Goal: Find contact information: Obtain details needed to contact an individual or organization

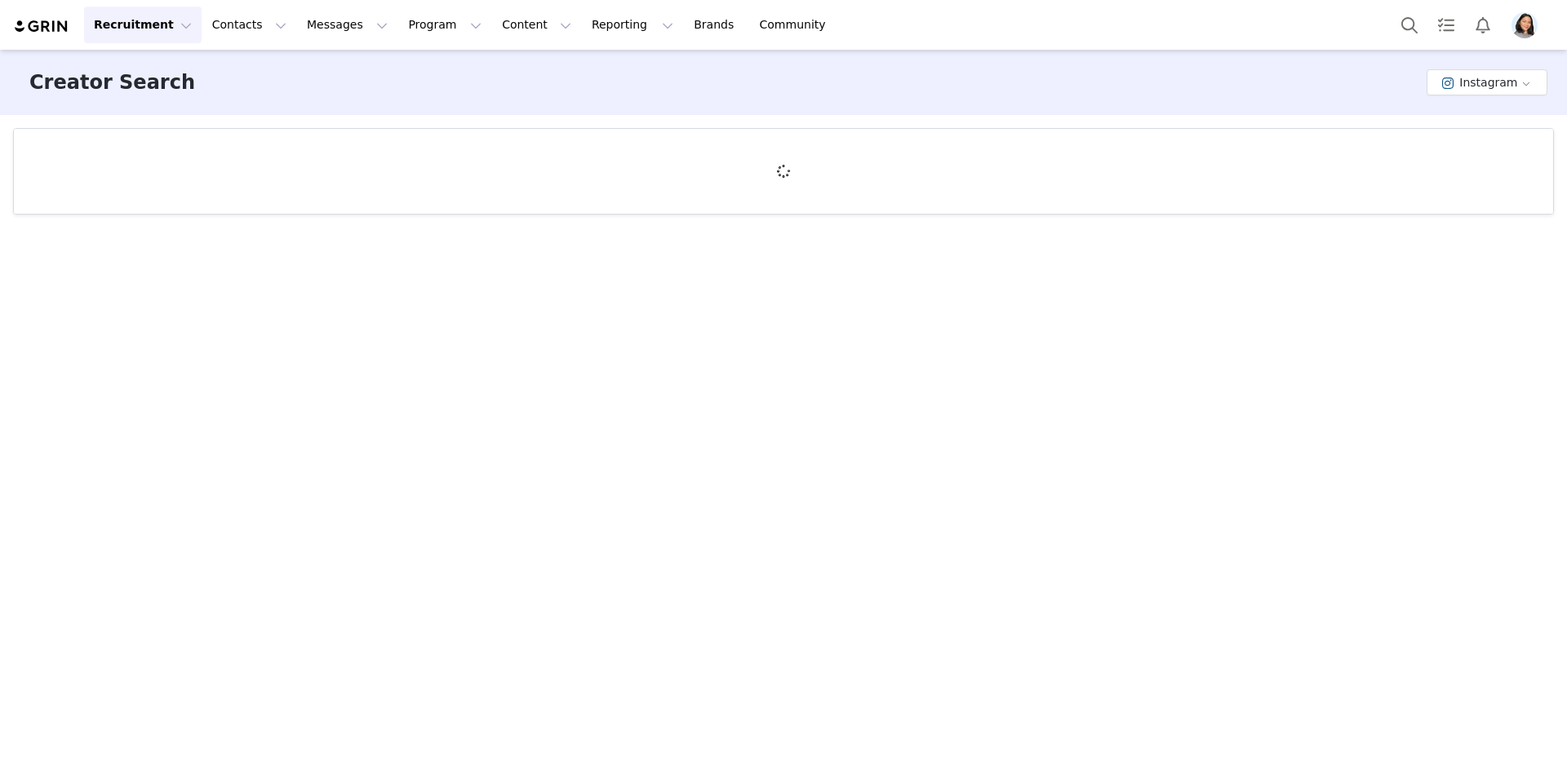
click at [59, 33] on img at bounding box center [41, 27] width 57 height 16
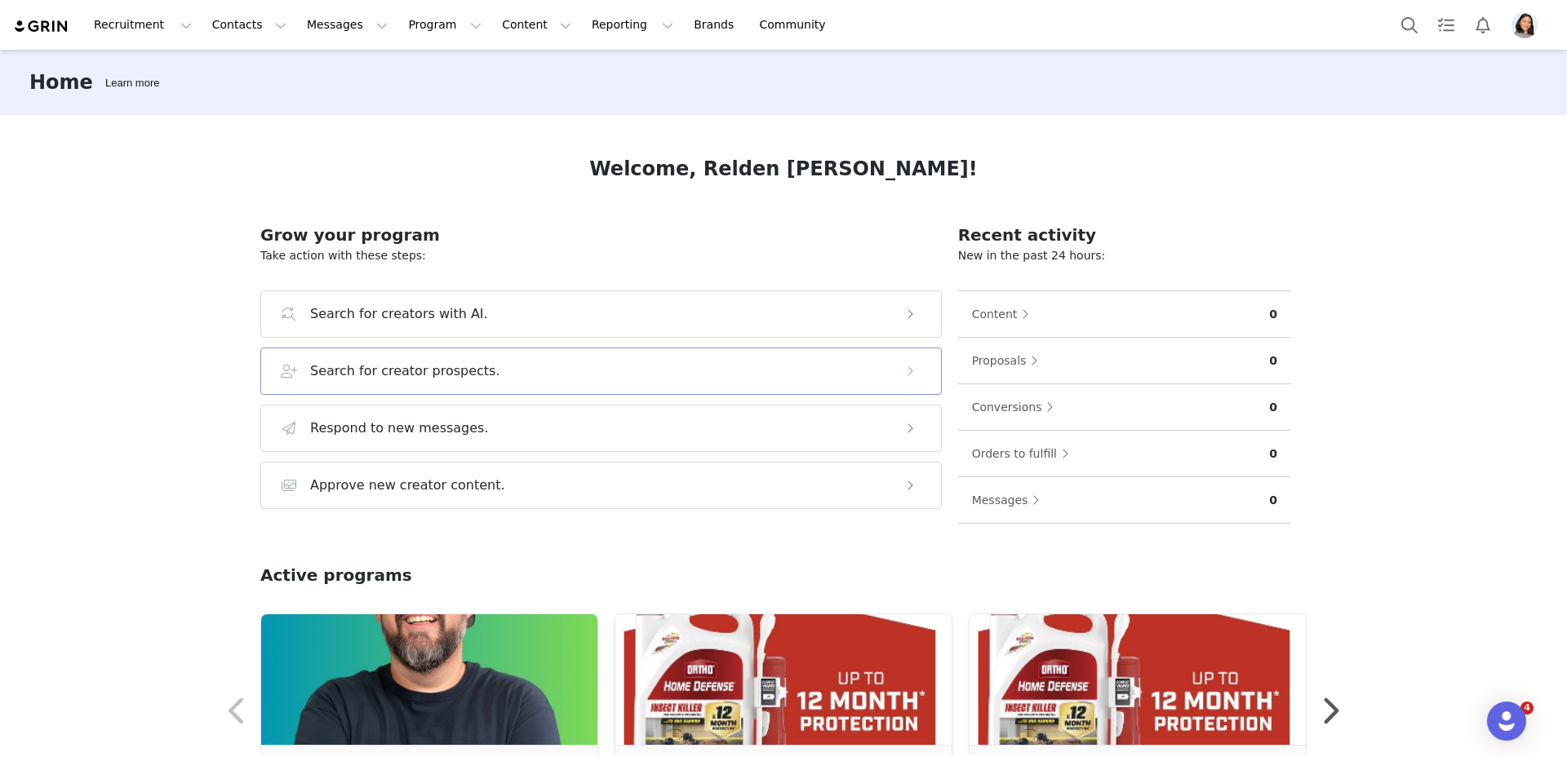
click at [357, 356] on button "Search for creator prospects." at bounding box center [600, 371] width 681 height 47
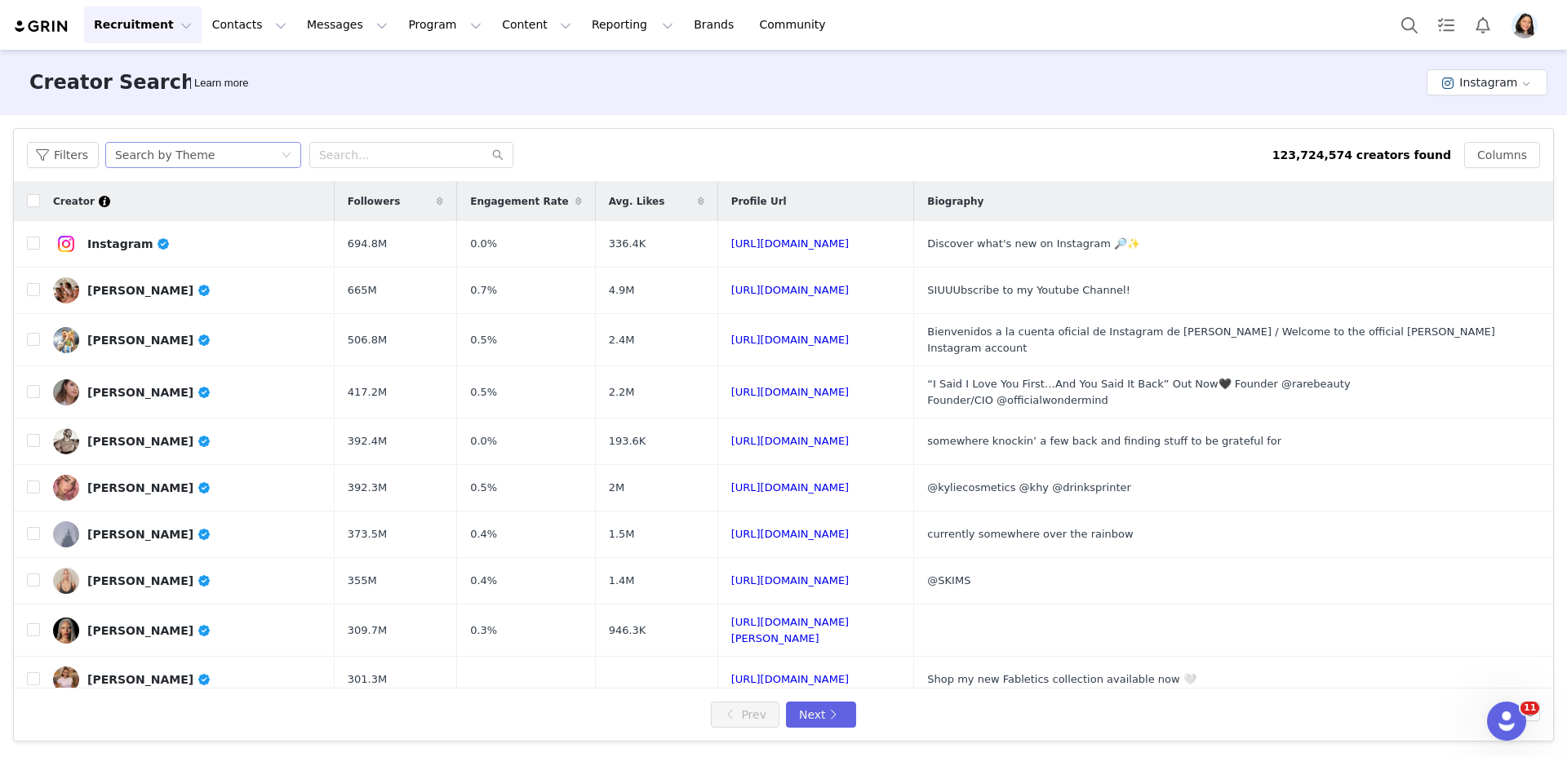
click at [238, 166] on div "Search by Theme" at bounding box center [198, 155] width 166 height 24
click at [229, 216] on li "Search by Creator" at bounding box center [205, 214] width 204 height 26
click at [399, 149] on input "text" at bounding box center [411, 155] width 204 height 26
paste input "gy_yrigoyen"
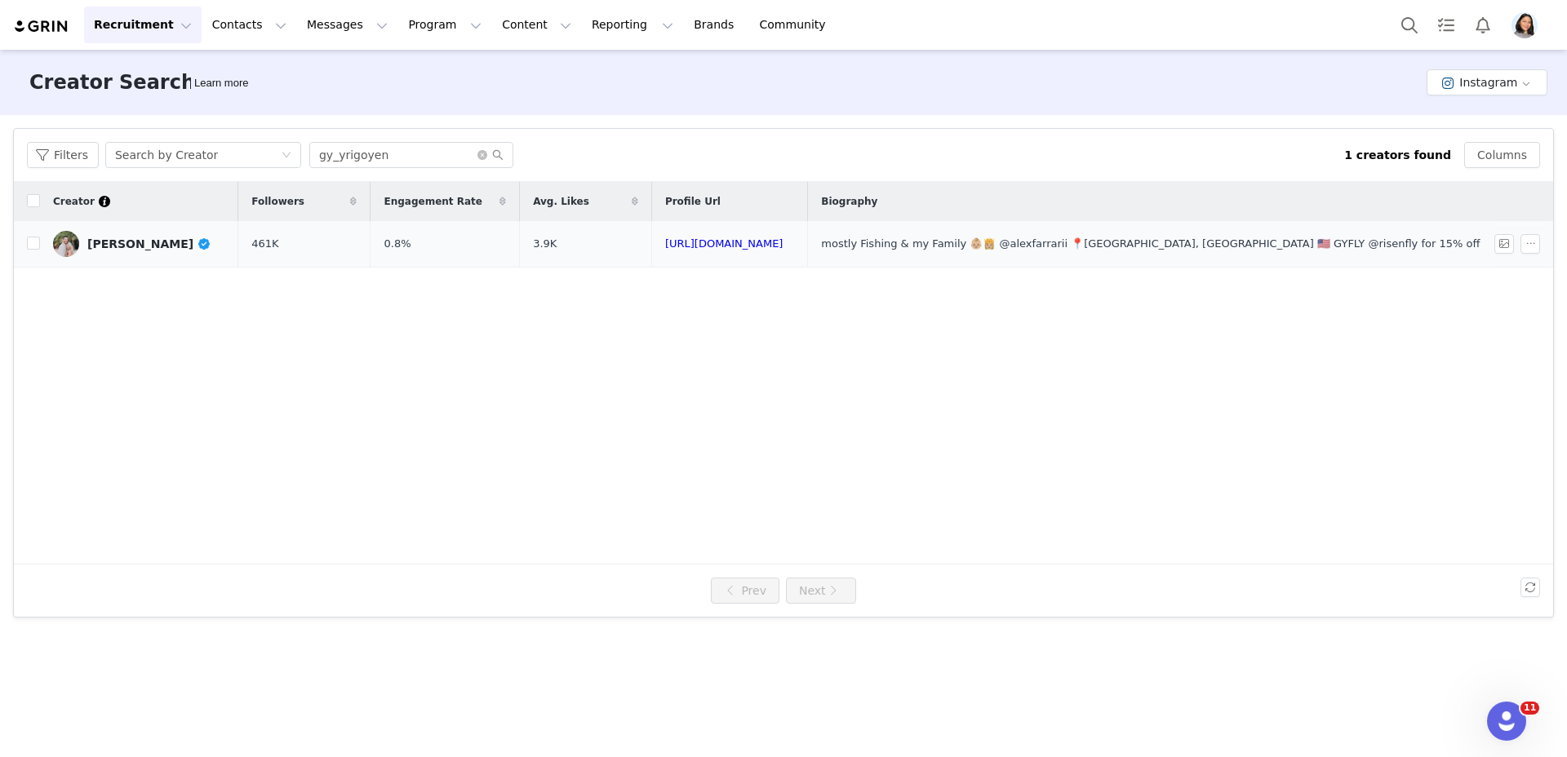
click at [238, 251] on td "[PERSON_NAME]" at bounding box center [139, 244] width 198 height 47
click at [218, 244] on link "[PERSON_NAME]" at bounding box center [139, 244] width 172 height 26
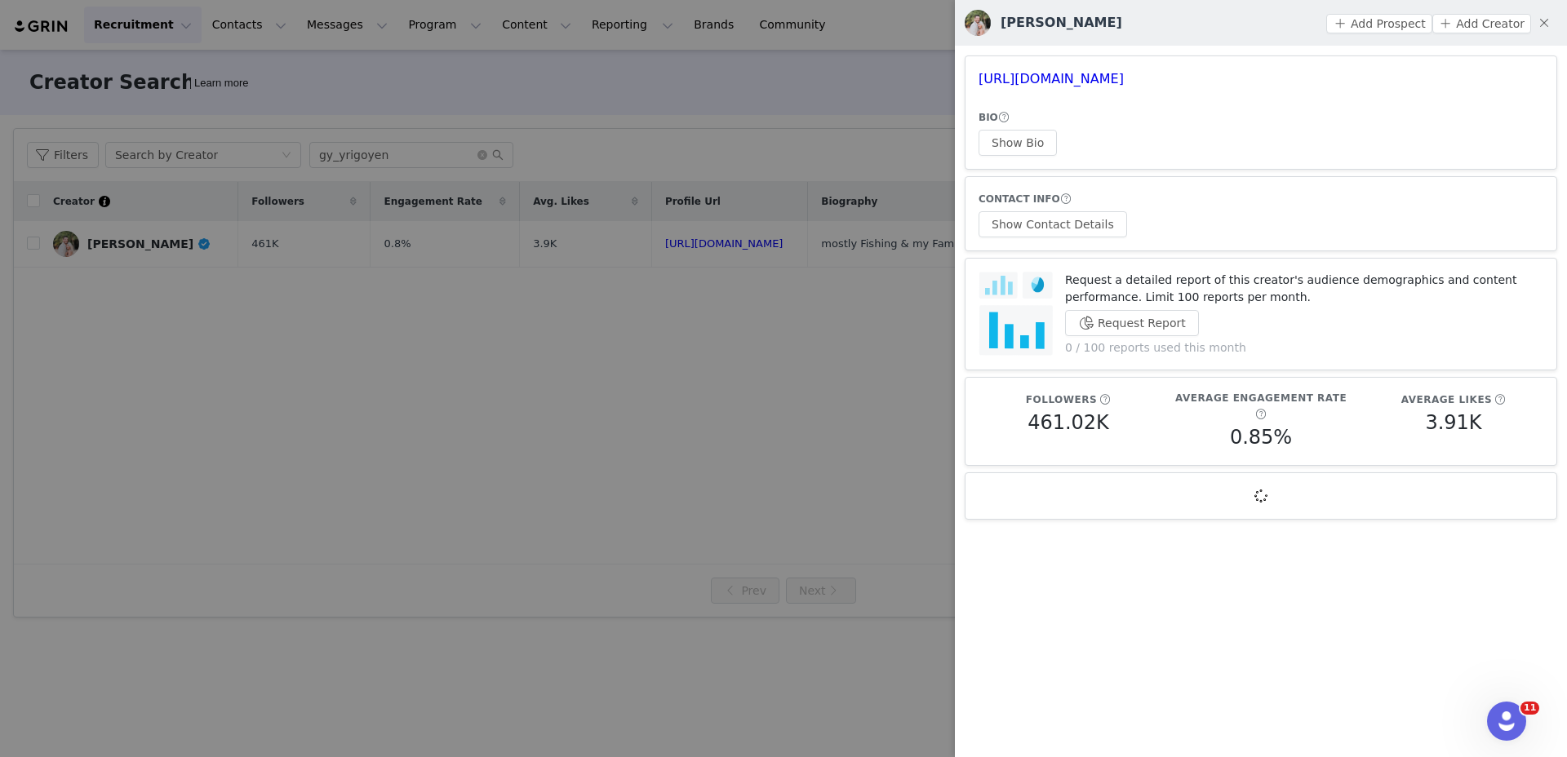
click at [1040, 238] on article "CONTACT INFO Show Contact Details" at bounding box center [1261, 213] width 593 height 75
click at [1042, 224] on button "Show Contact Details" at bounding box center [1053, 224] width 149 height 26
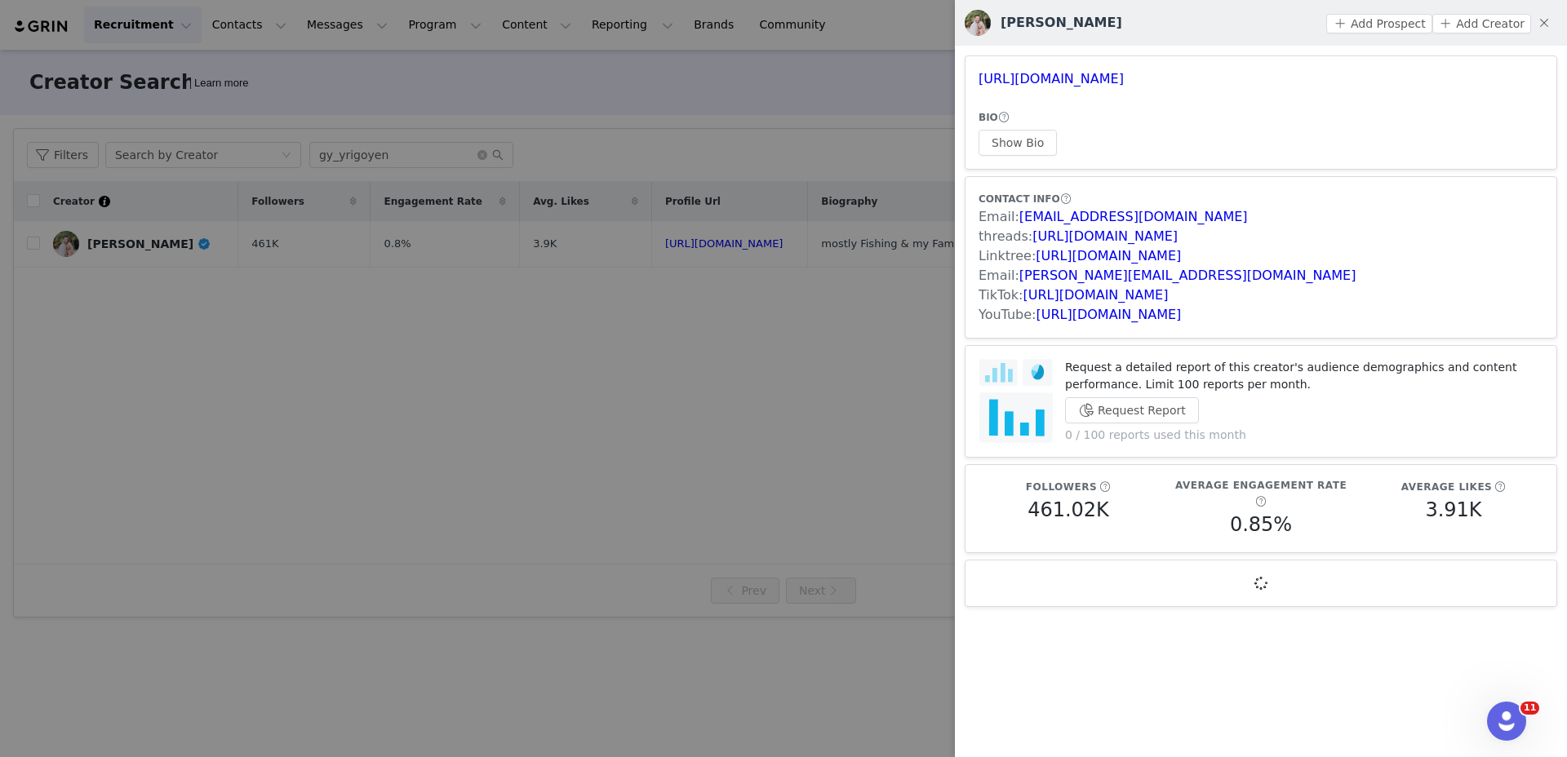
click at [1275, 179] on article "CONTACT INFO Email: [EMAIL_ADDRESS][DOMAIN_NAME] threads: [URL][DOMAIN_NAME] Li…" at bounding box center [1261, 257] width 593 height 162
click at [448, 112] on div at bounding box center [783, 378] width 1567 height 757
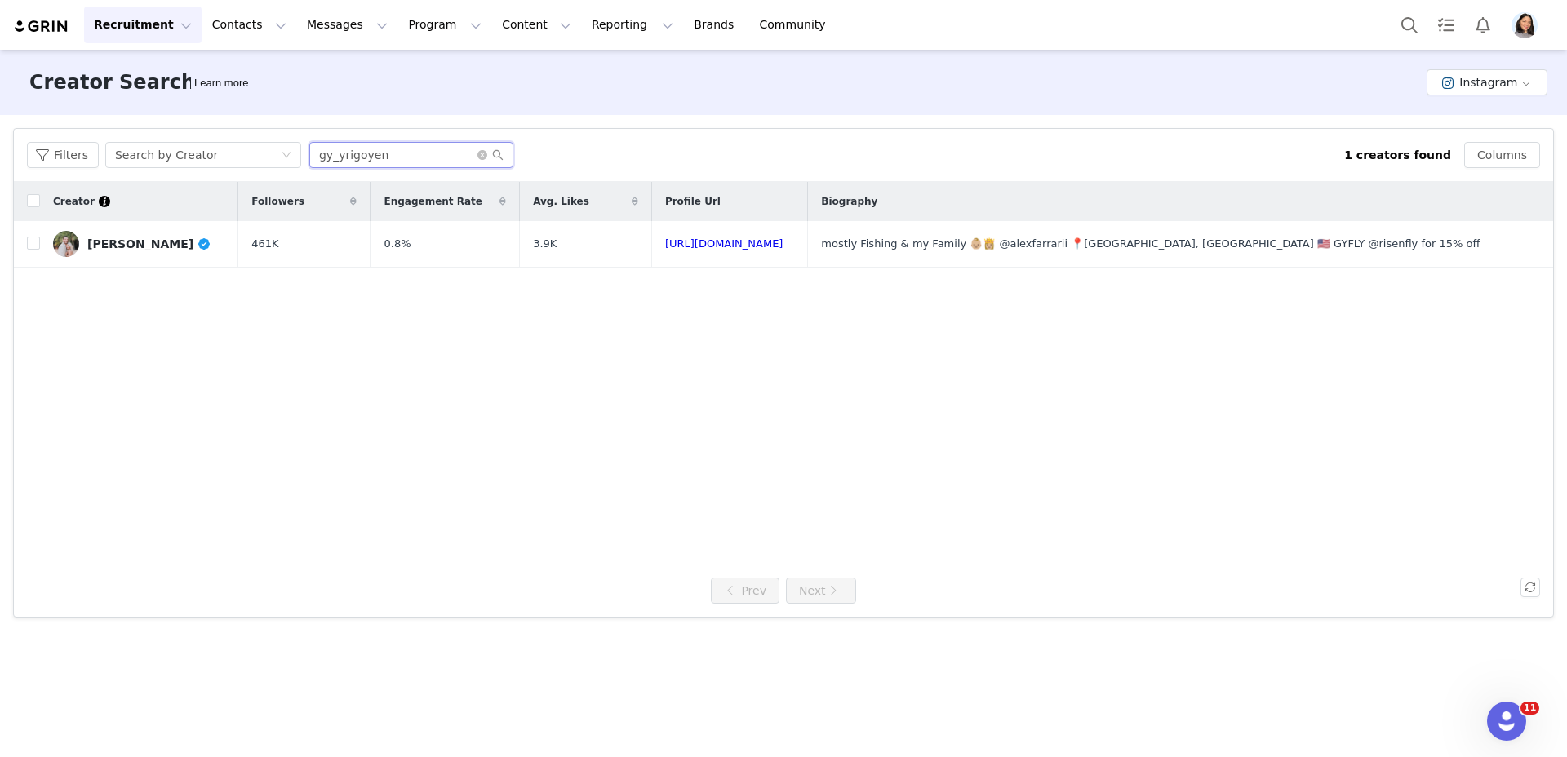
click at [410, 152] on body "Recruitment Recruitment Creator Search Curated Lists Landing Pages Web Extensio…" at bounding box center [783, 378] width 1567 height 757
paste input "sergeantkiba"
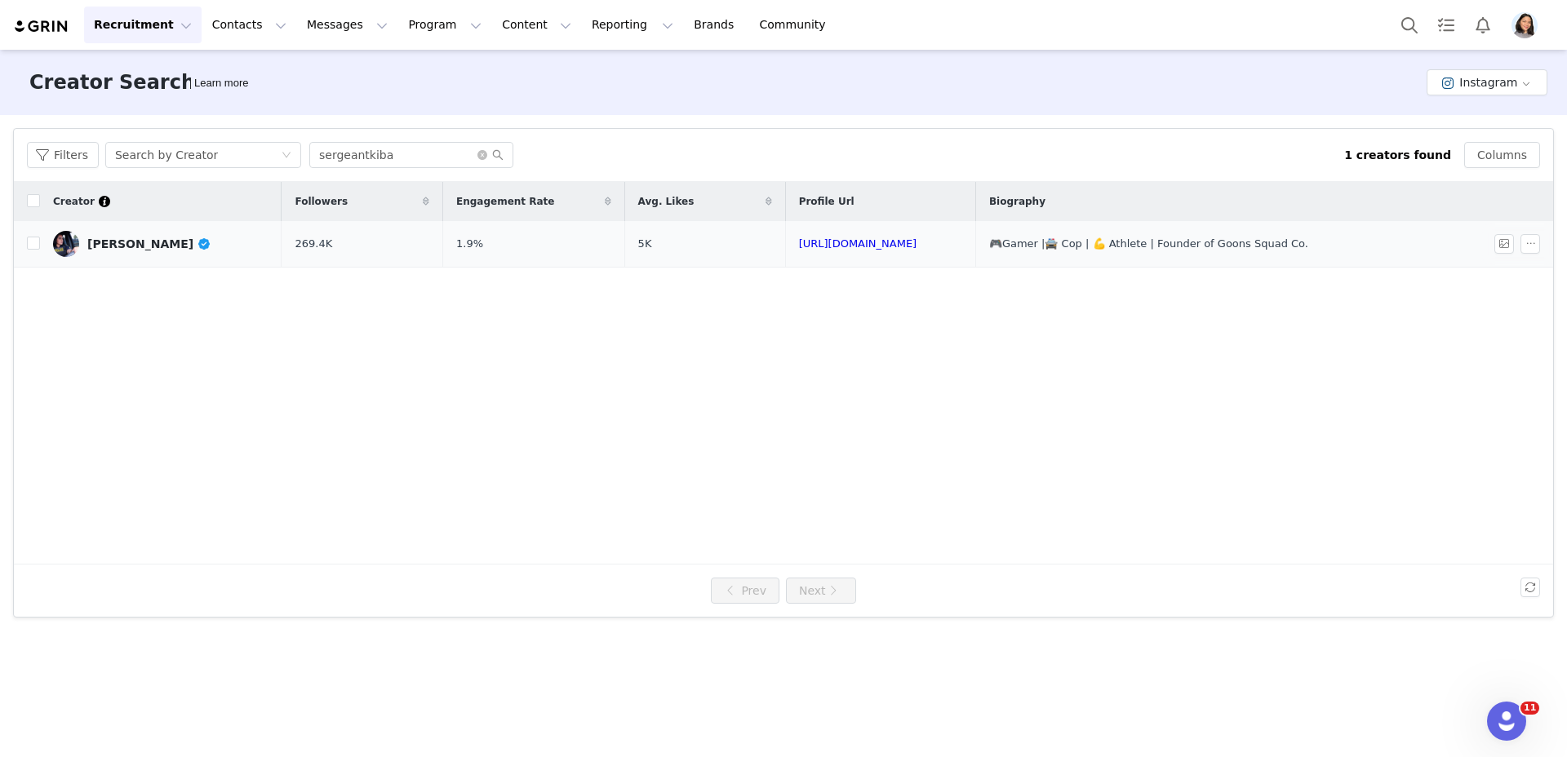
click at [188, 255] on link "[PERSON_NAME]" at bounding box center [160, 244] width 215 height 26
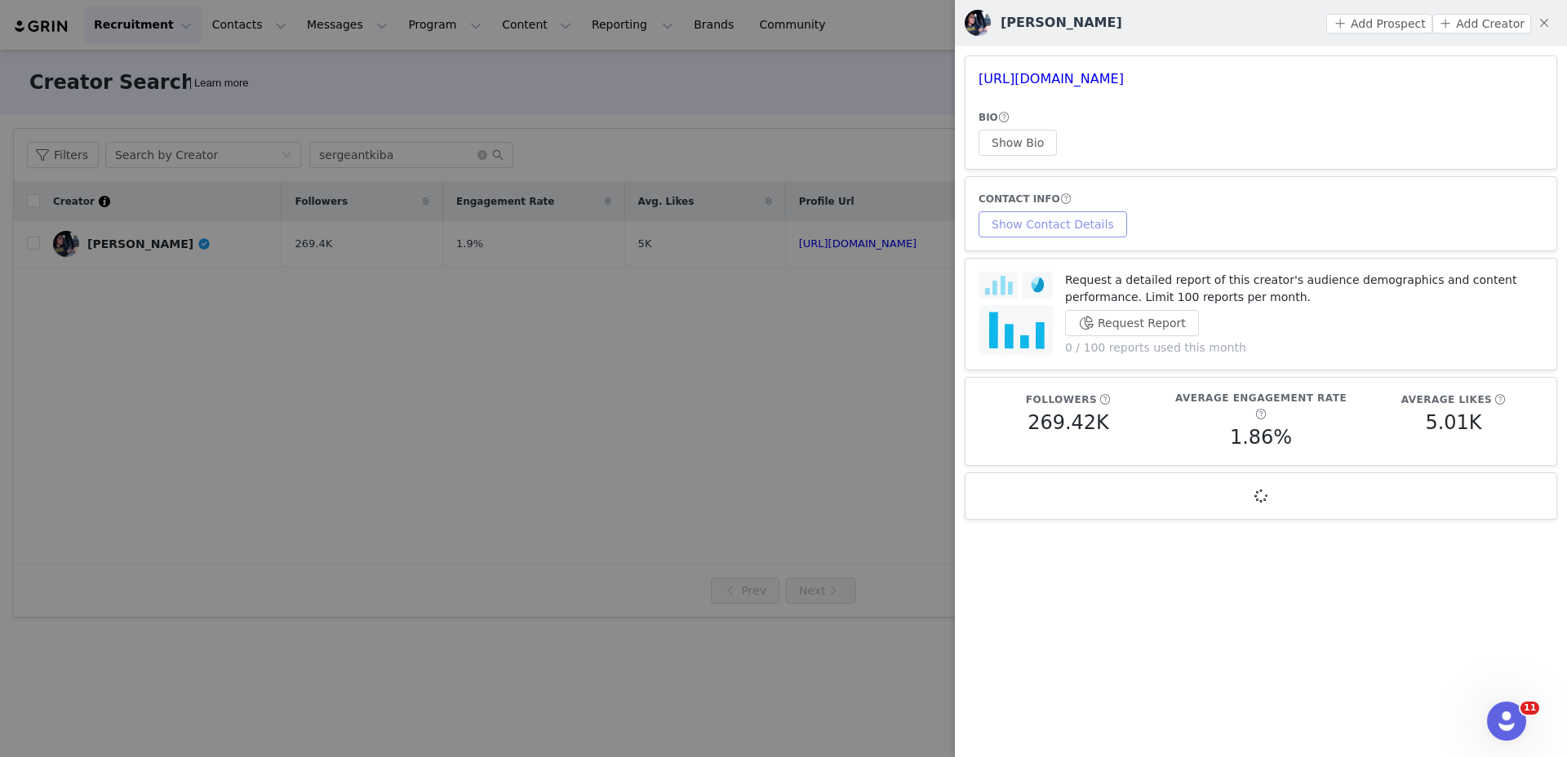
click at [1050, 211] on button "Show Contact Details" at bounding box center [1053, 224] width 149 height 26
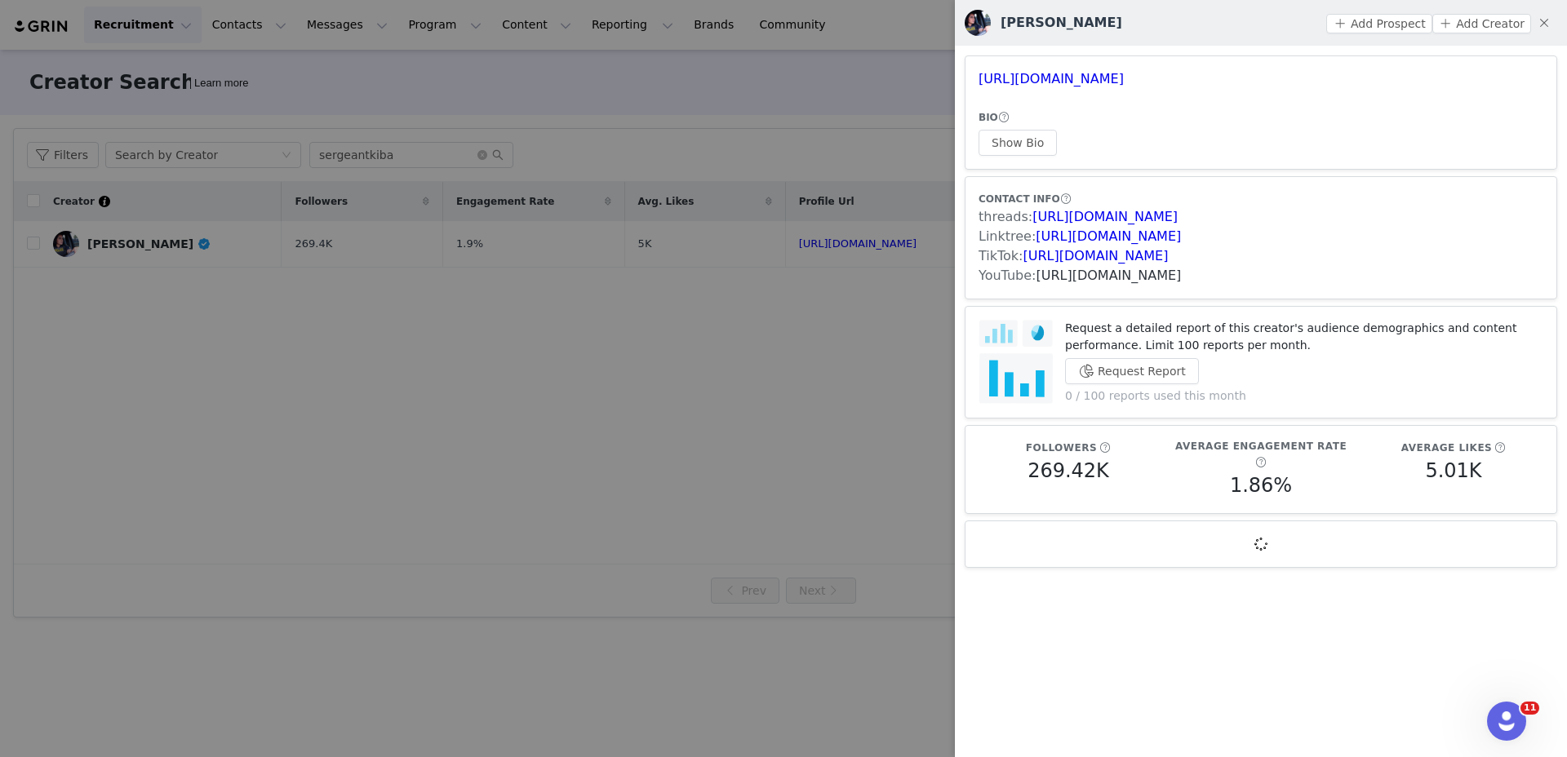
click at [1074, 269] on link "[URL][DOMAIN_NAME]" at bounding box center [1108, 276] width 145 height 16
drag, startPoint x: 464, startPoint y: 158, endPoint x: 476, endPoint y: 144, distance: 18.0
click at [464, 158] on div at bounding box center [783, 378] width 1567 height 757
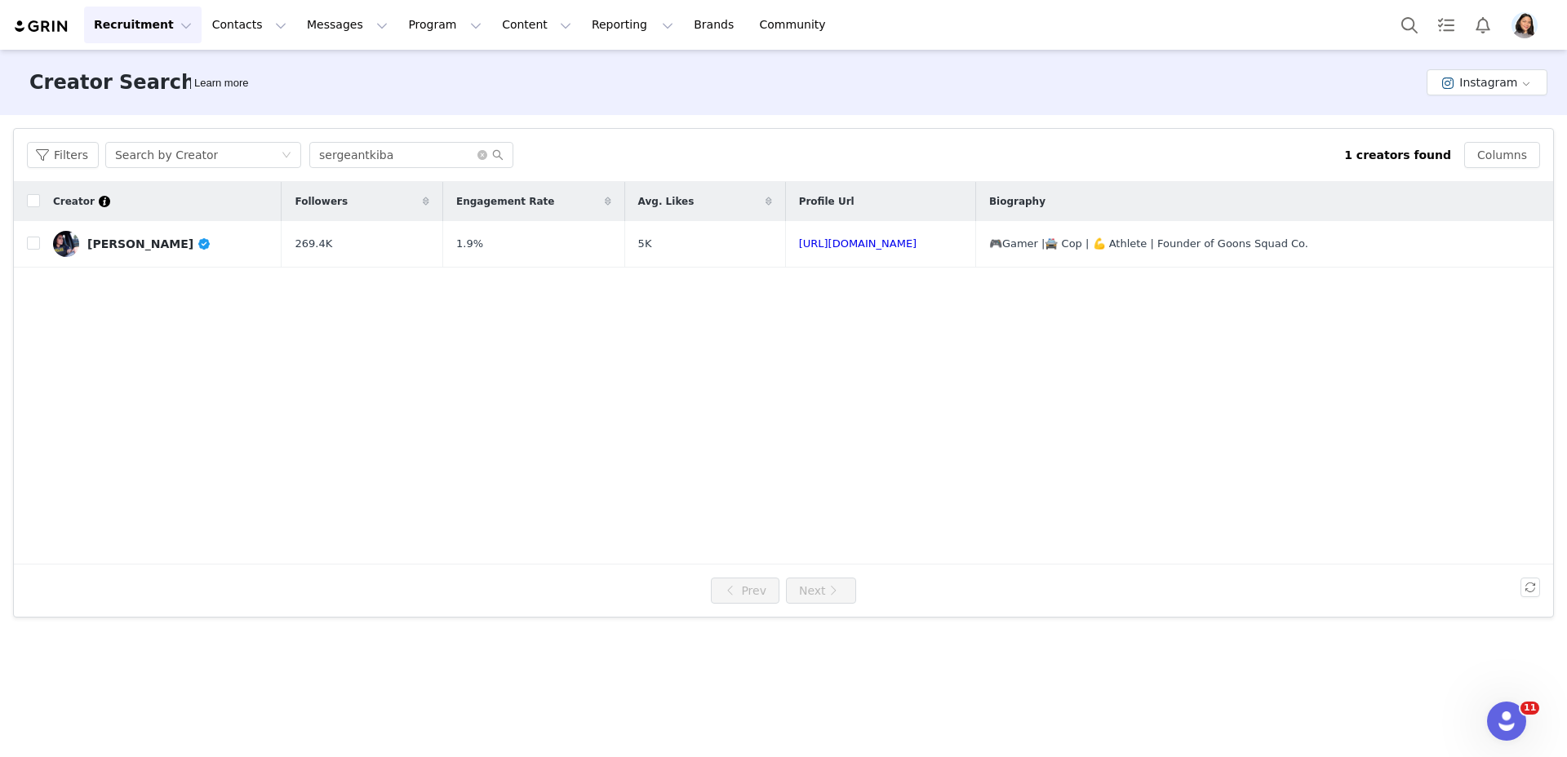
click at [437, 149] on body "Recruitment Recruitment Creator Search Curated Lists Landing Pages Web Extensio…" at bounding box center [783, 378] width 1567 height 757
click at [437, 149] on input "sergeantkiba" at bounding box center [411, 155] width 204 height 26
paste input "taisyntaine"
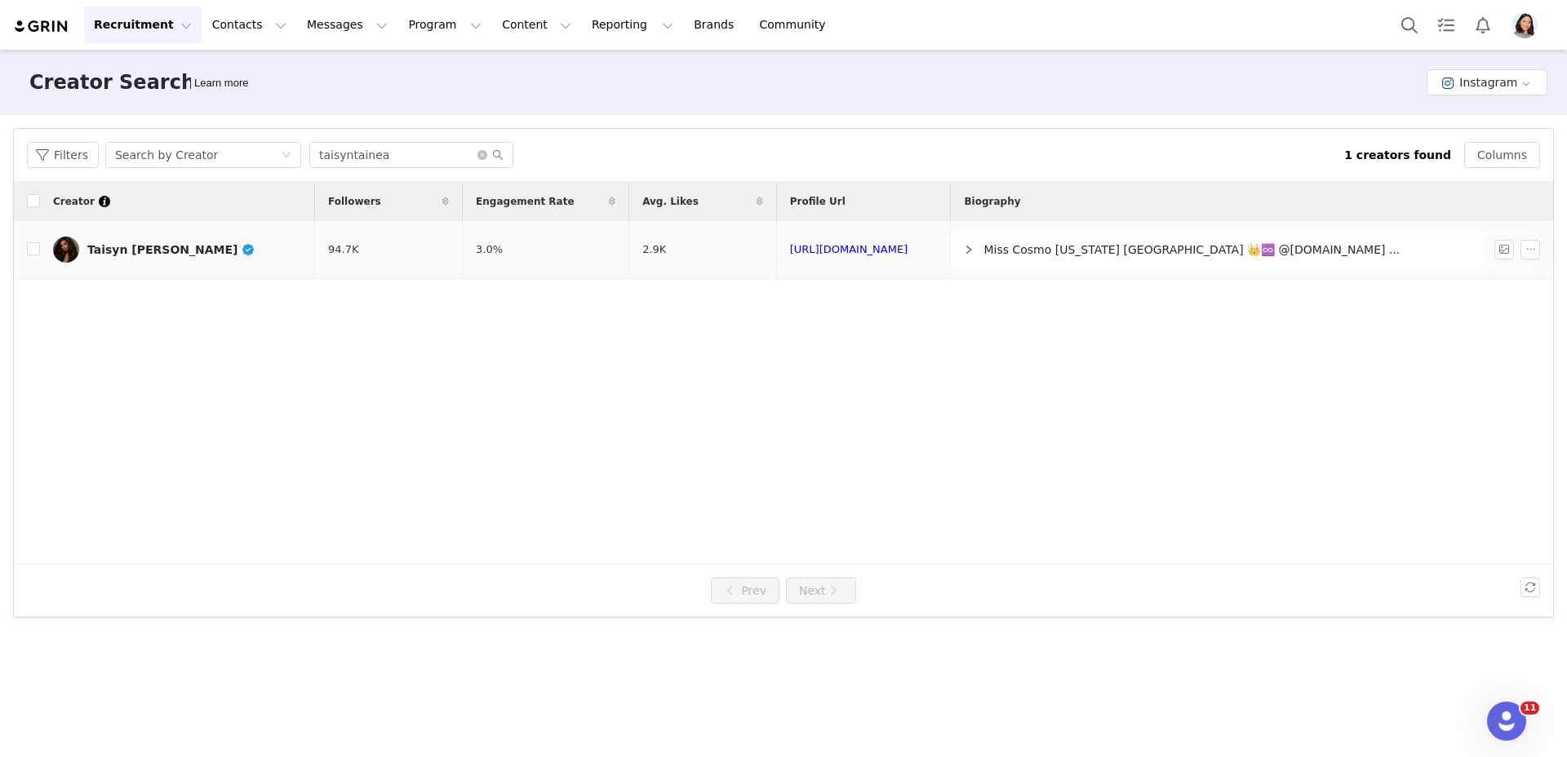
click at [120, 232] on td "Taisyn [PERSON_NAME]" at bounding box center [177, 250] width 275 height 58
click at [118, 254] on div "Taisyn [PERSON_NAME]" at bounding box center [171, 249] width 168 height 13
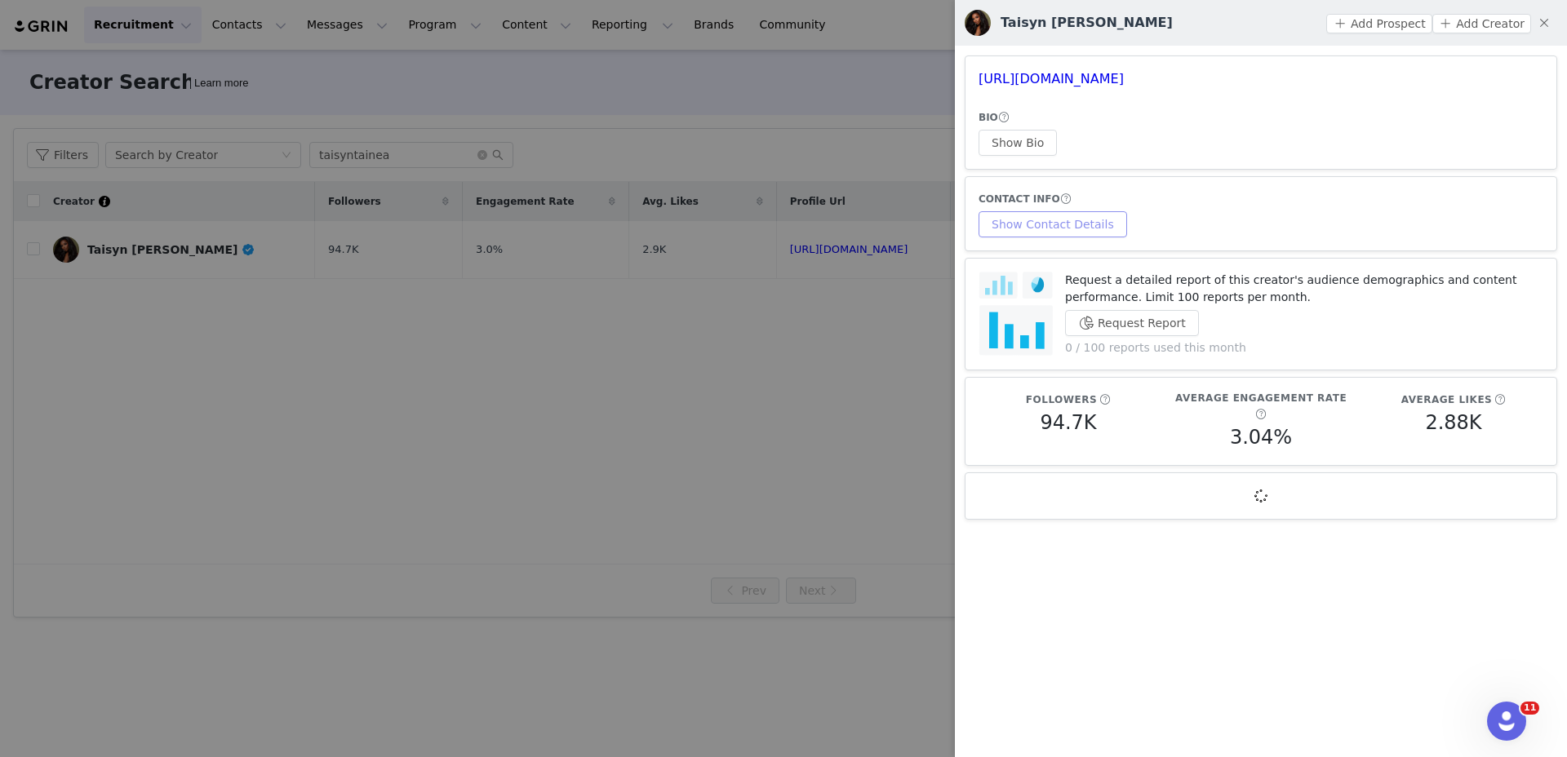
click at [982, 227] on button "Show Contact Details" at bounding box center [1053, 224] width 149 height 26
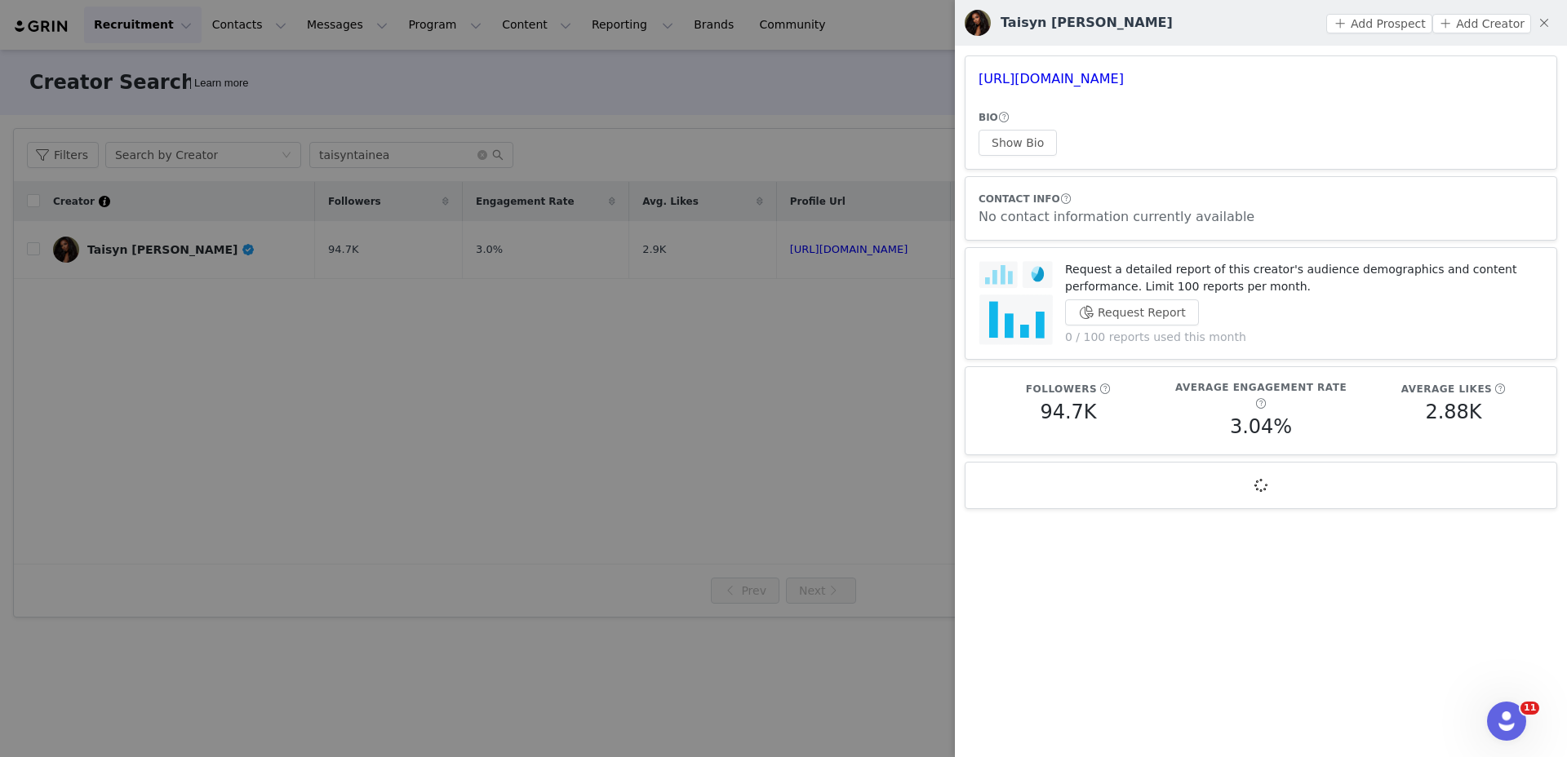
click at [743, 255] on div at bounding box center [783, 378] width 1567 height 757
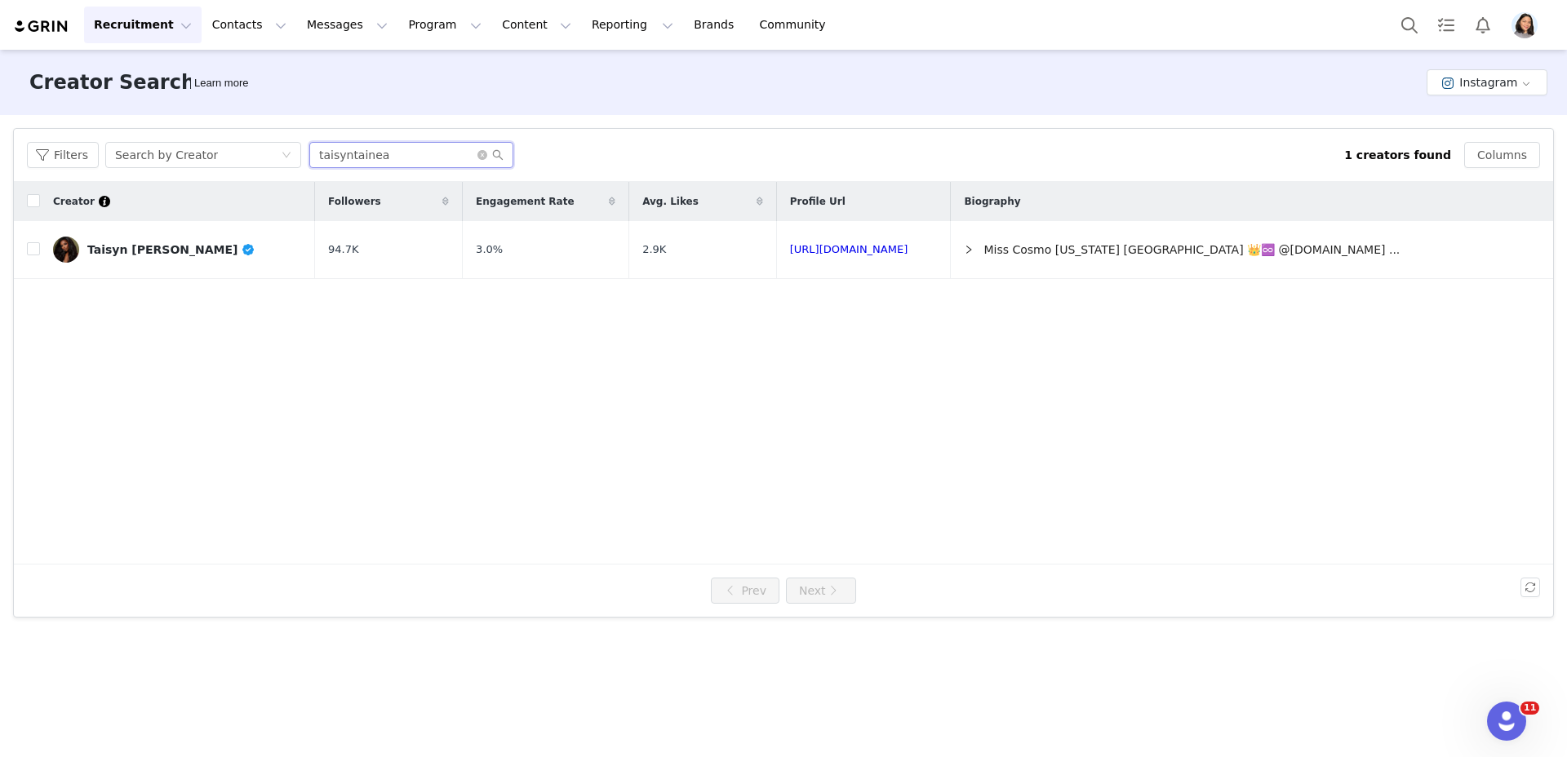
click at [401, 149] on input "taisyntainea" at bounding box center [411, 155] width 204 height 26
paste input "danyellmaree"
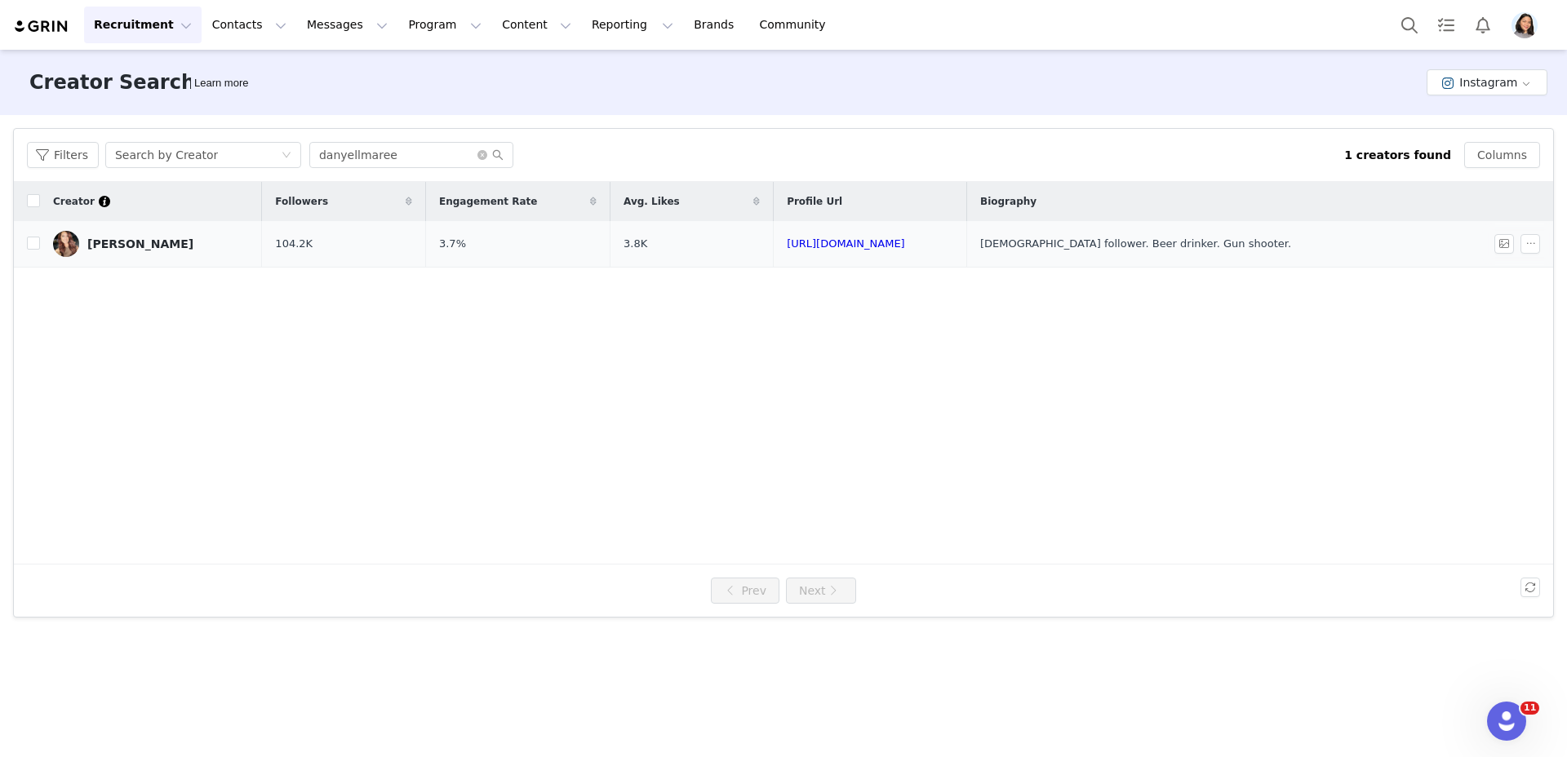
click at [130, 235] on link "[PERSON_NAME]" at bounding box center [151, 244] width 196 height 26
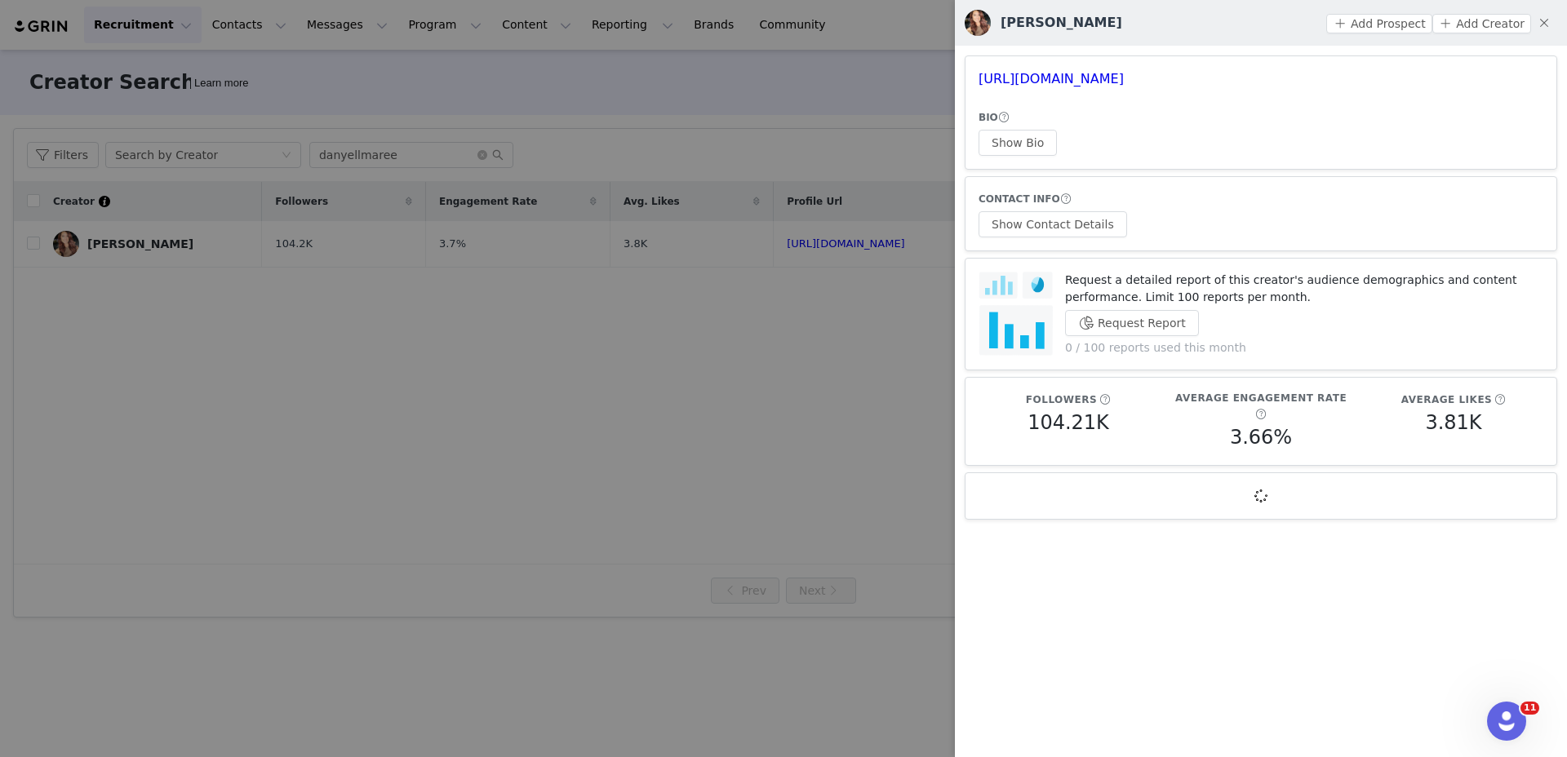
click at [1018, 240] on article "CONTACT INFO Show Contact Details" at bounding box center [1261, 213] width 593 height 75
click at [1025, 223] on button "Show Contact Details" at bounding box center [1053, 224] width 149 height 26
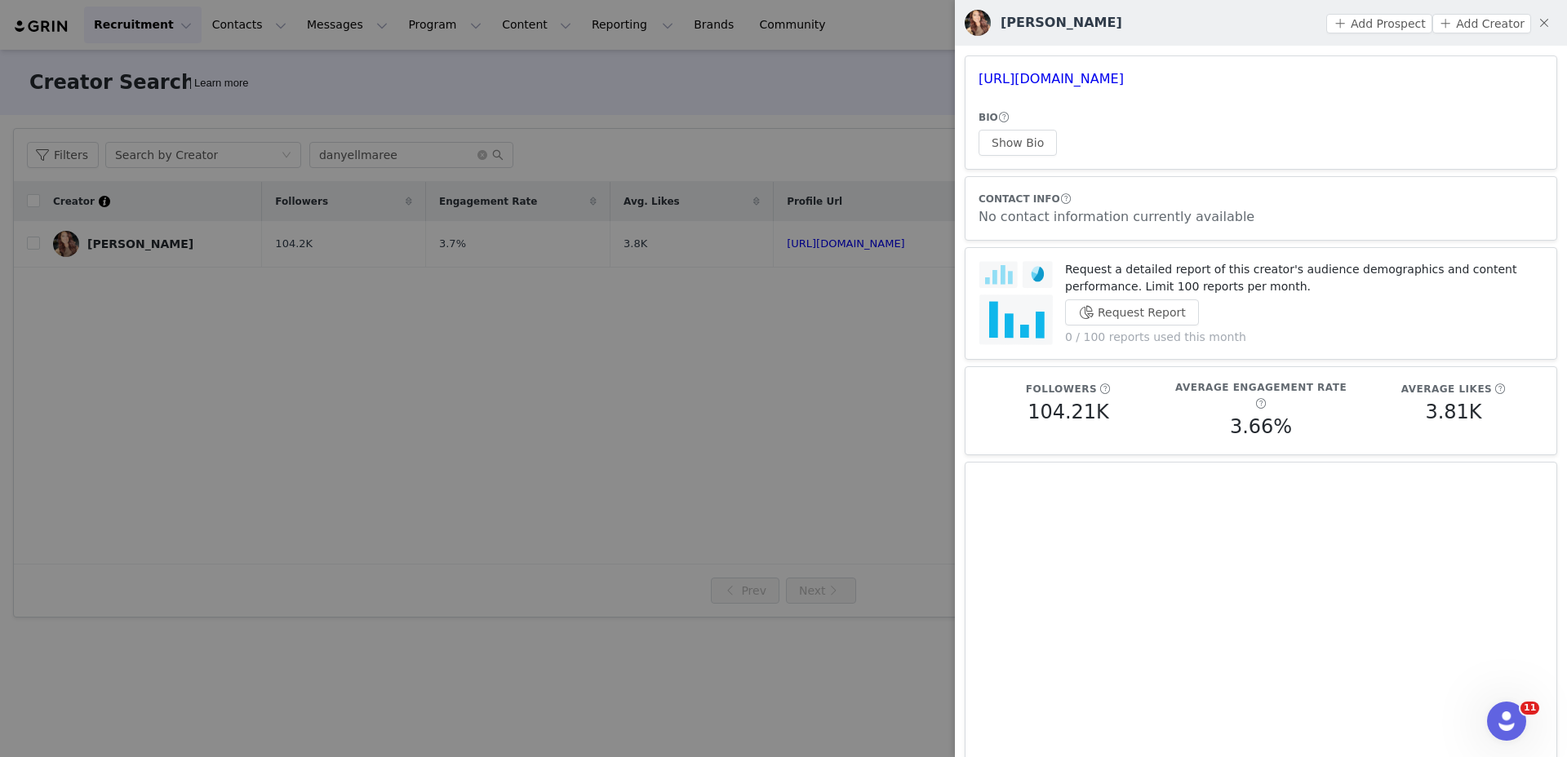
click at [524, 150] on div at bounding box center [783, 378] width 1567 height 757
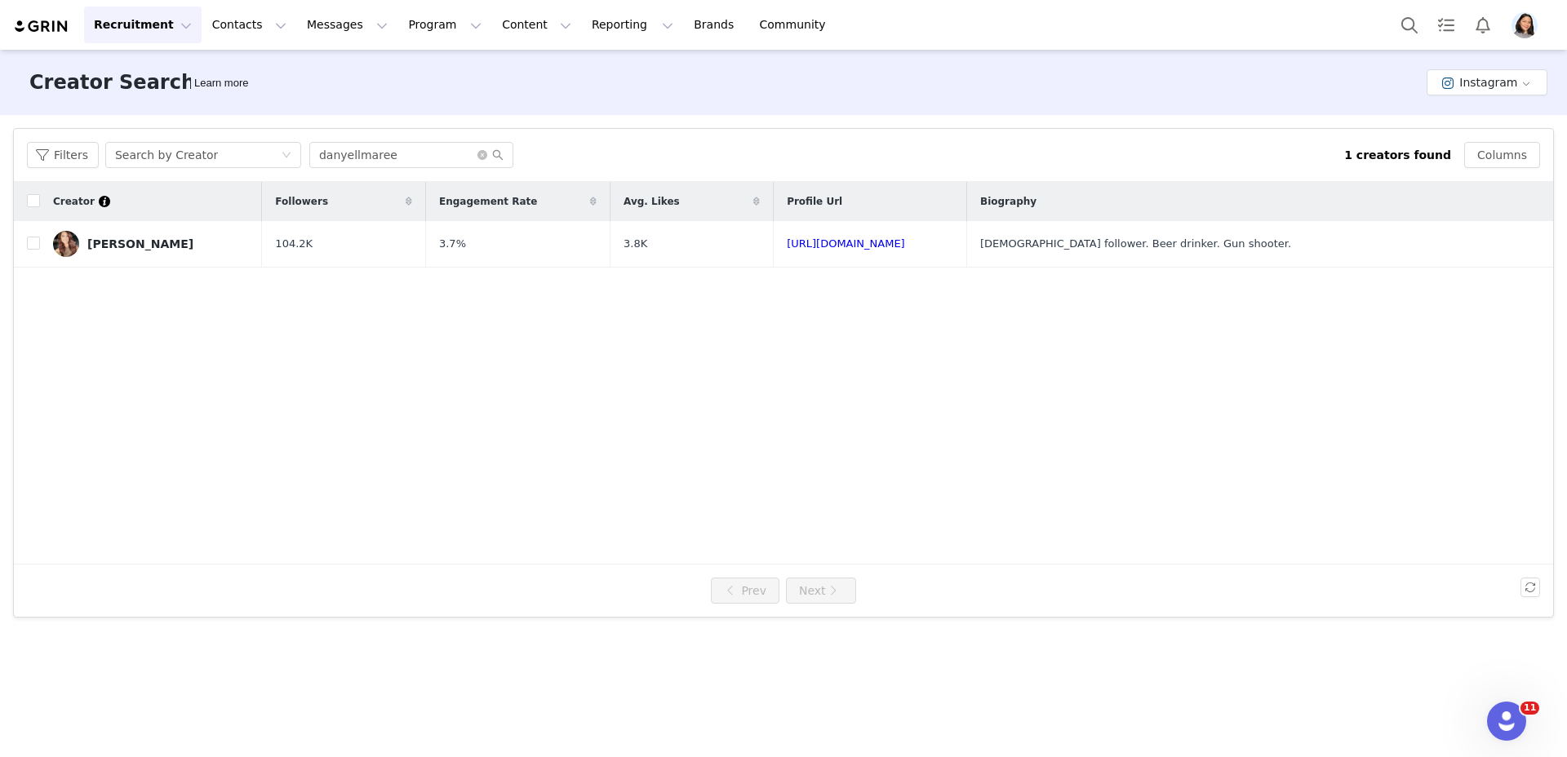
click at [371, 170] on div "Filters Search by Creator danyellmaree 1 creators found Columns" at bounding box center [783, 155] width 1539 height 53
click at [385, 169] on div "Filters Search by Creator danyellmaree 1 creators found Columns" at bounding box center [783, 155] width 1539 height 53
click at [397, 156] on input "danyellmaree" at bounding box center [411, 155] width 204 height 26
paste input "sgtashleysmith"
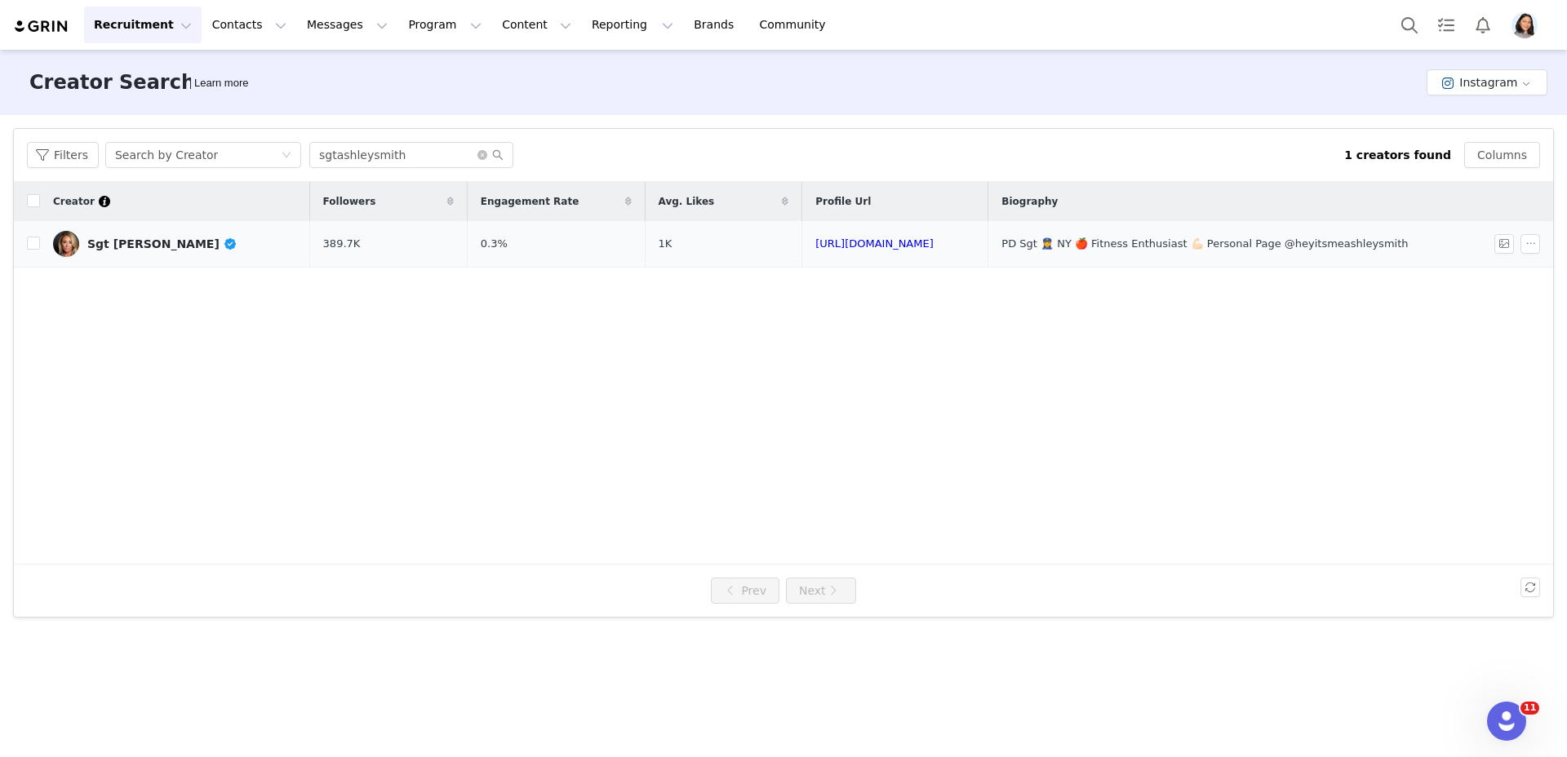
click at [147, 255] on link "Sgt [PERSON_NAME]" at bounding box center [175, 244] width 244 height 26
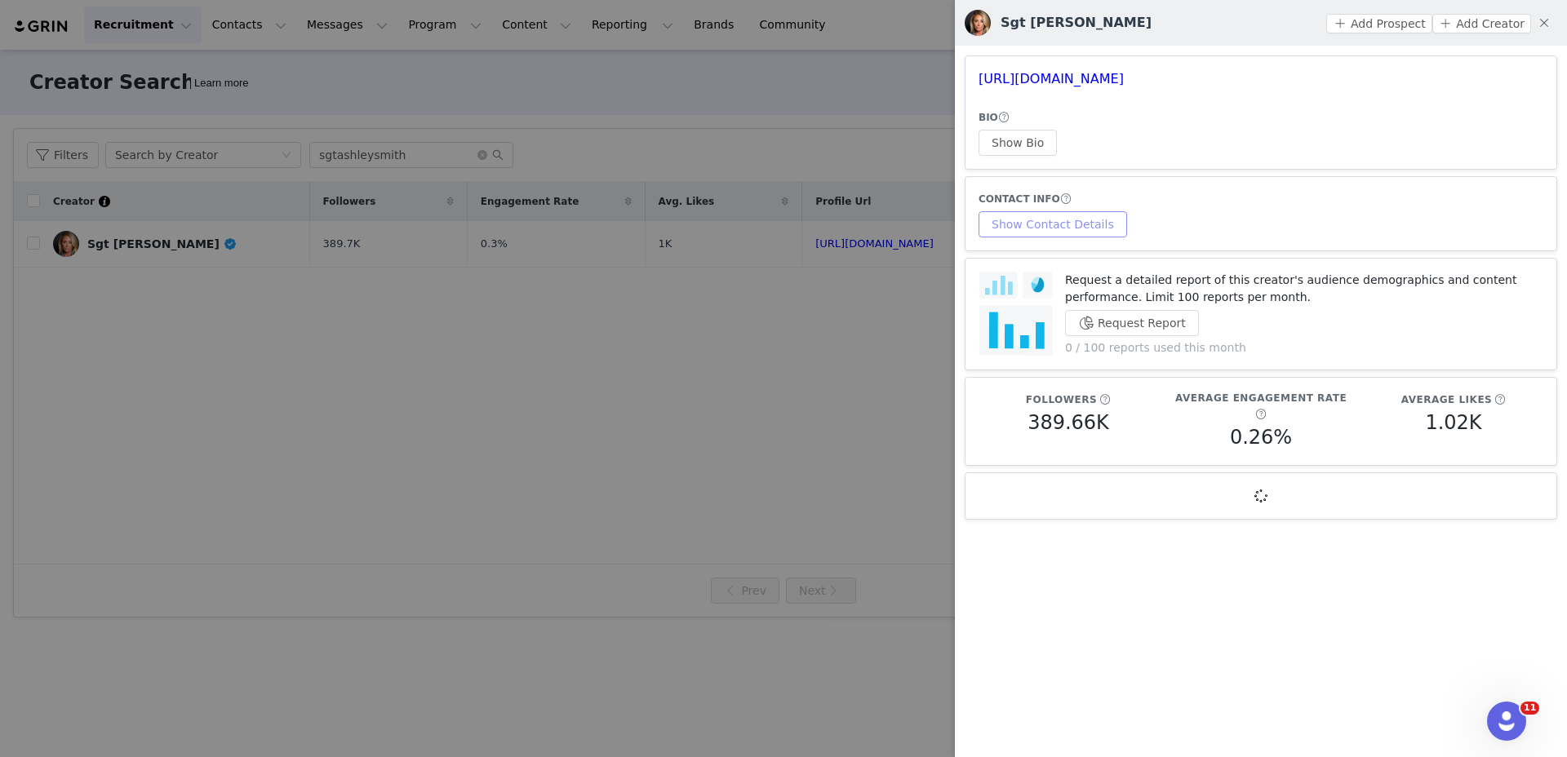
click at [1071, 212] on button "Show Contact Details" at bounding box center [1053, 224] width 149 height 26
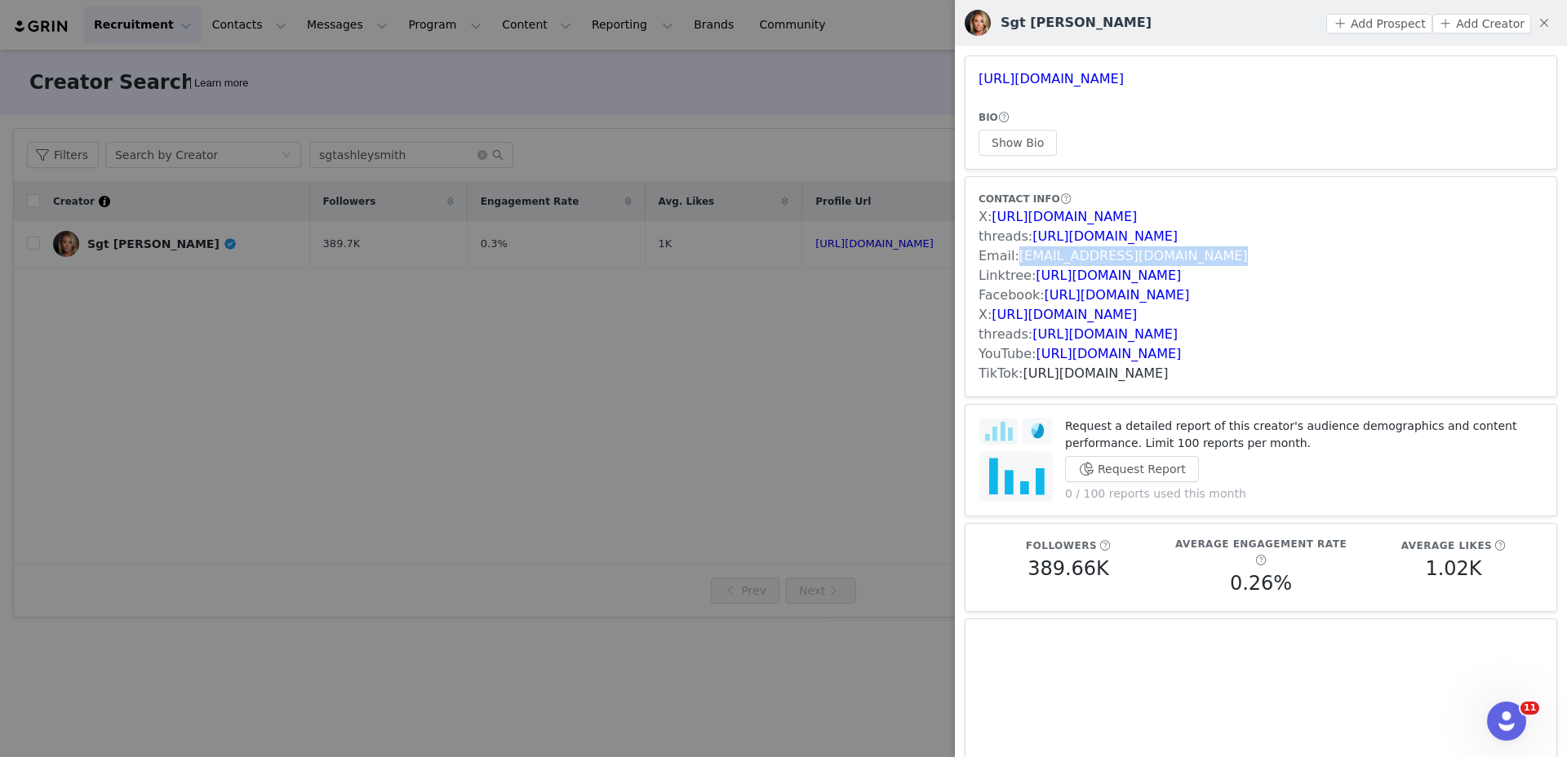
click at [1112, 375] on link "[URL][DOMAIN_NAME]" at bounding box center [1095, 374] width 145 height 16
click at [362, 69] on div at bounding box center [783, 378] width 1567 height 757
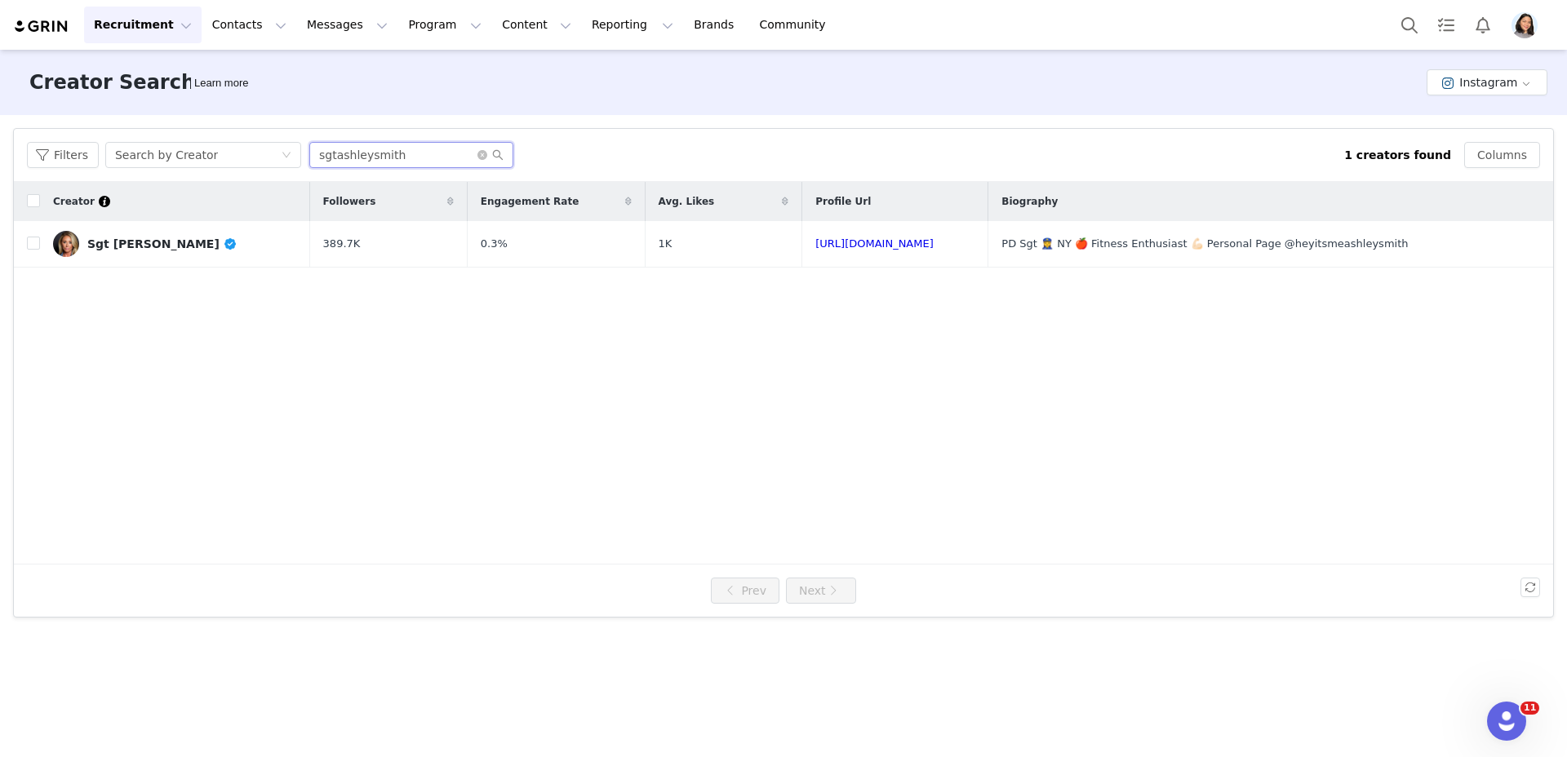
click at [375, 155] on body "Recruitment Recruitment Creator Search Curated Lists Landing Pages Web Extensio…" at bounding box center [783, 378] width 1567 height 757
paste input "liftin_leo"
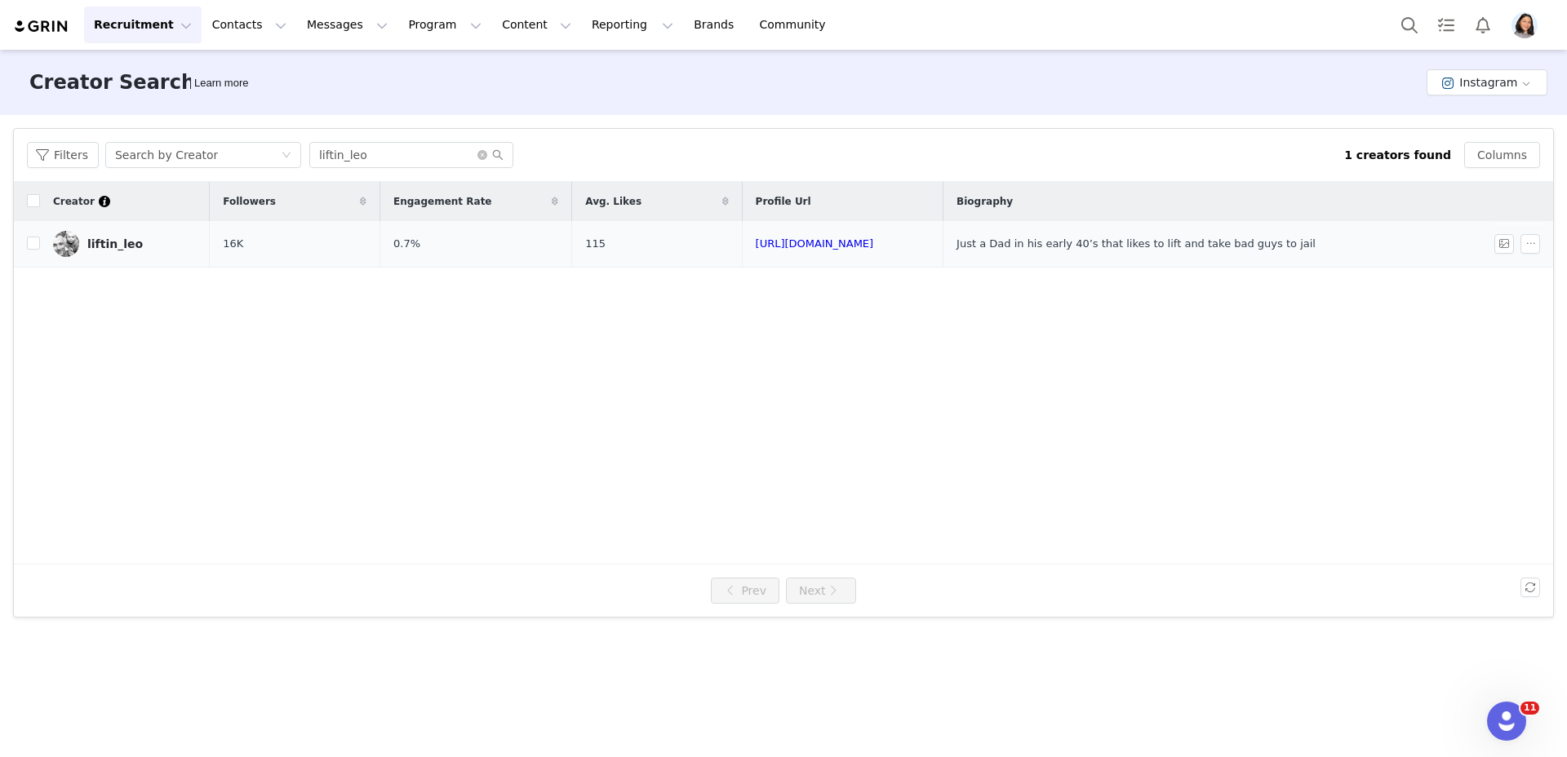
click at [135, 248] on link "liftin_leo" at bounding box center [125, 244] width 144 height 26
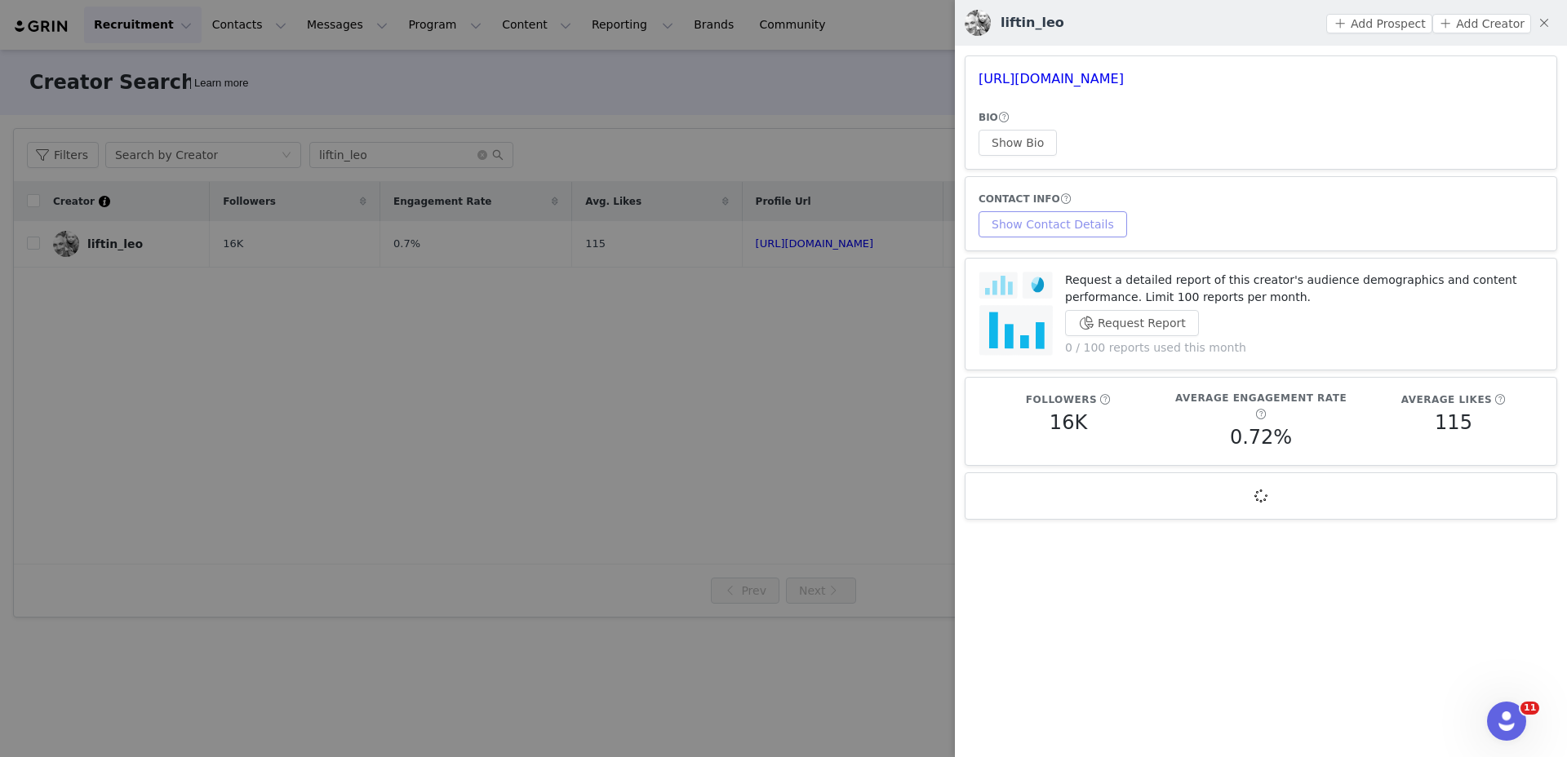
click at [1073, 235] on button "Show Contact Details" at bounding box center [1053, 224] width 149 height 26
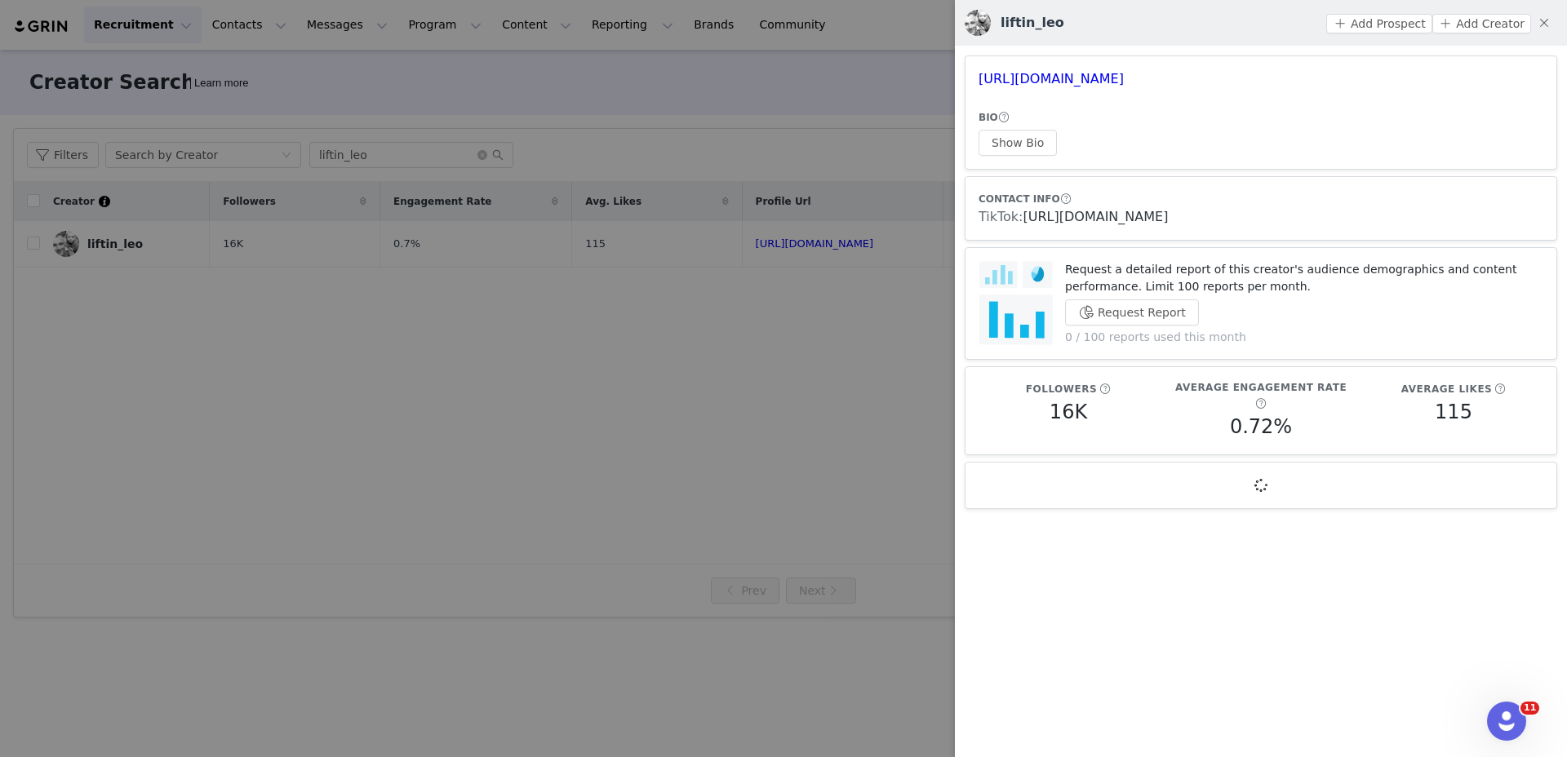
click at [1085, 217] on link "[URL][DOMAIN_NAME]" at bounding box center [1095, 217] width 145 height 16
click at [567, 200] on div at bounding box center [783, 378] width 1567 height 757
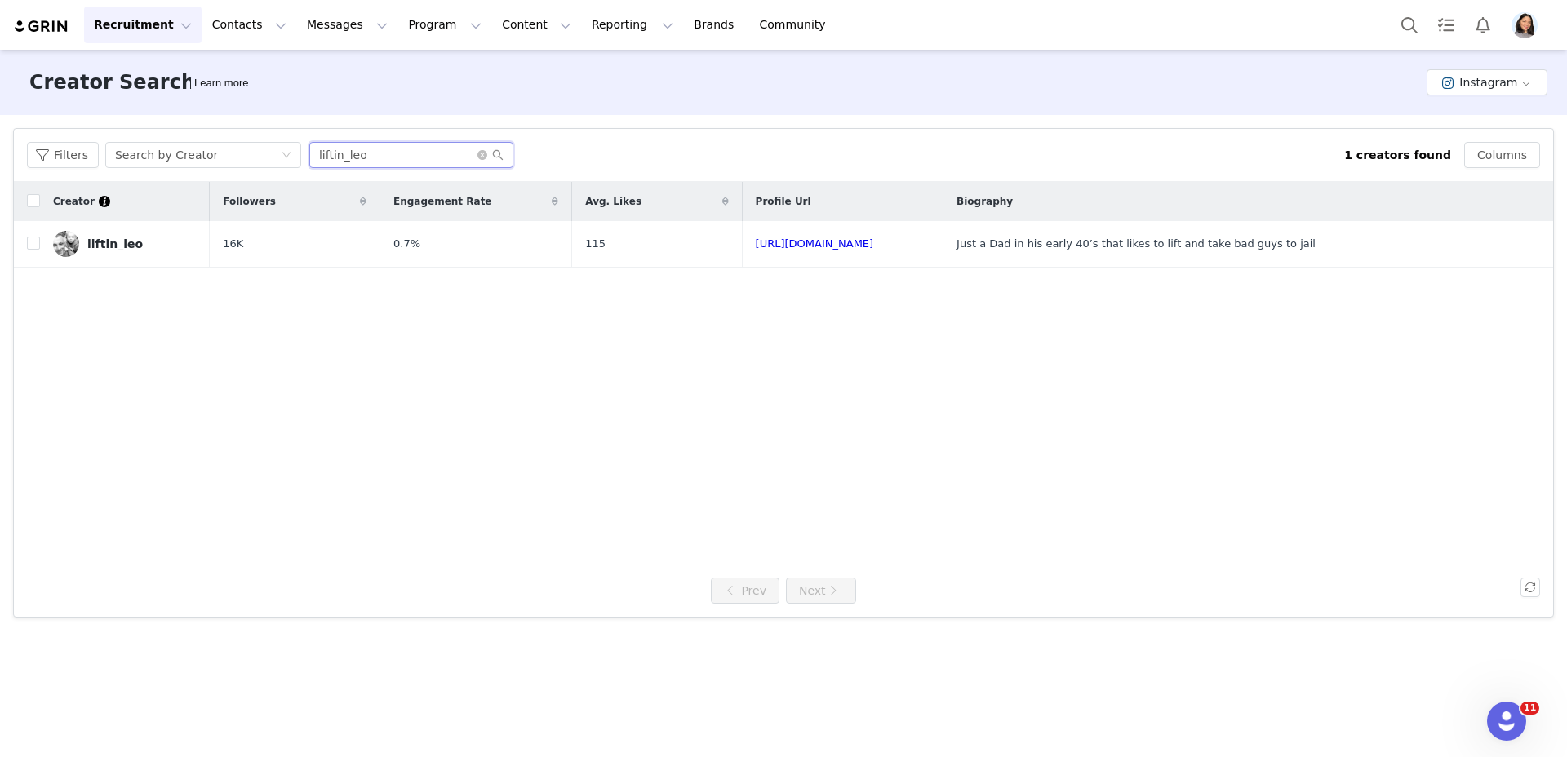
click at [402, 149] on input "liftin_leo" at bounding box center [411, 155] width 204 height 26
paste input "darkhorse_lionheart"
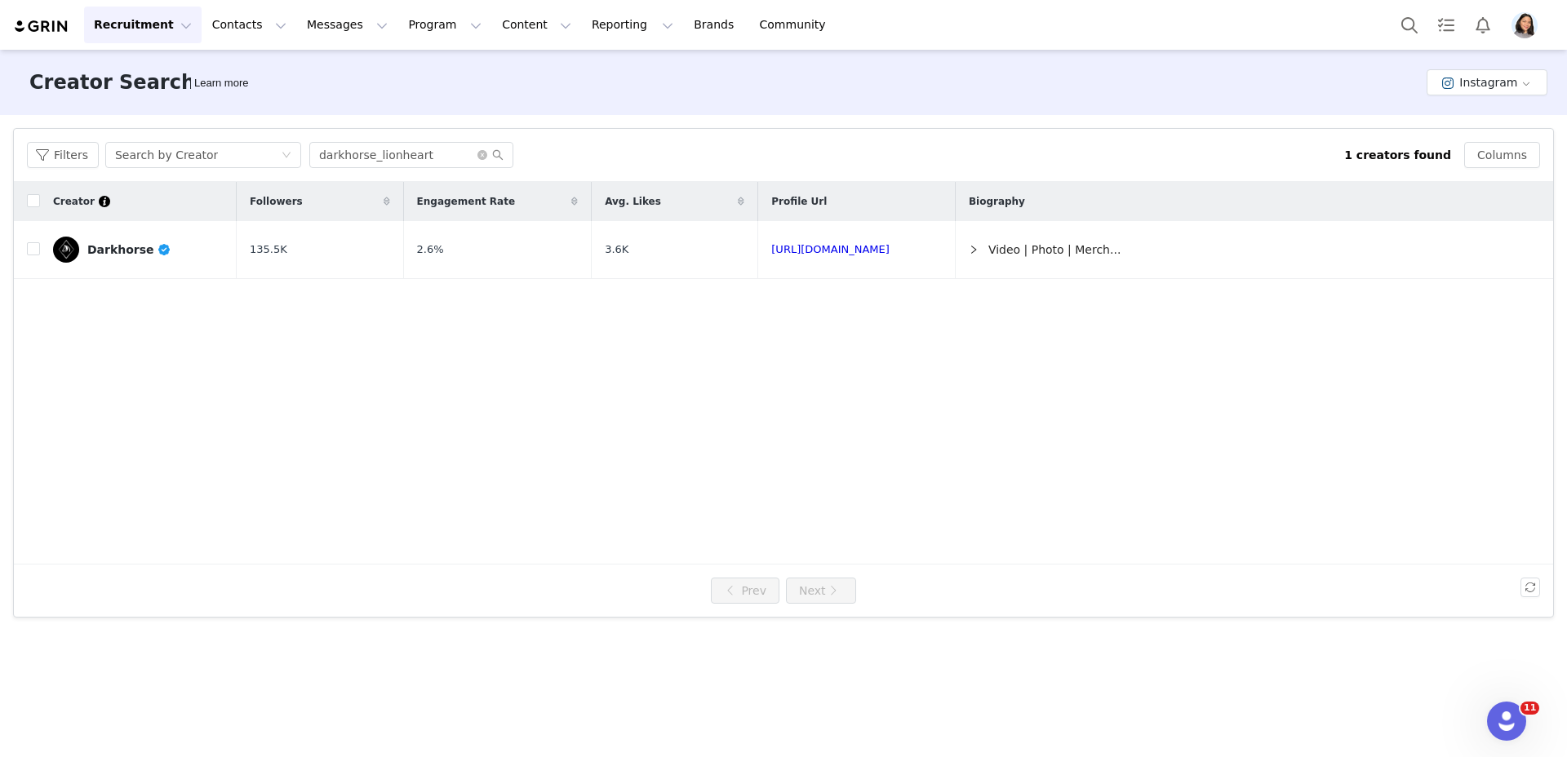
click at [158, 253] on span at bounding box center [165, 249] width 15 height 13
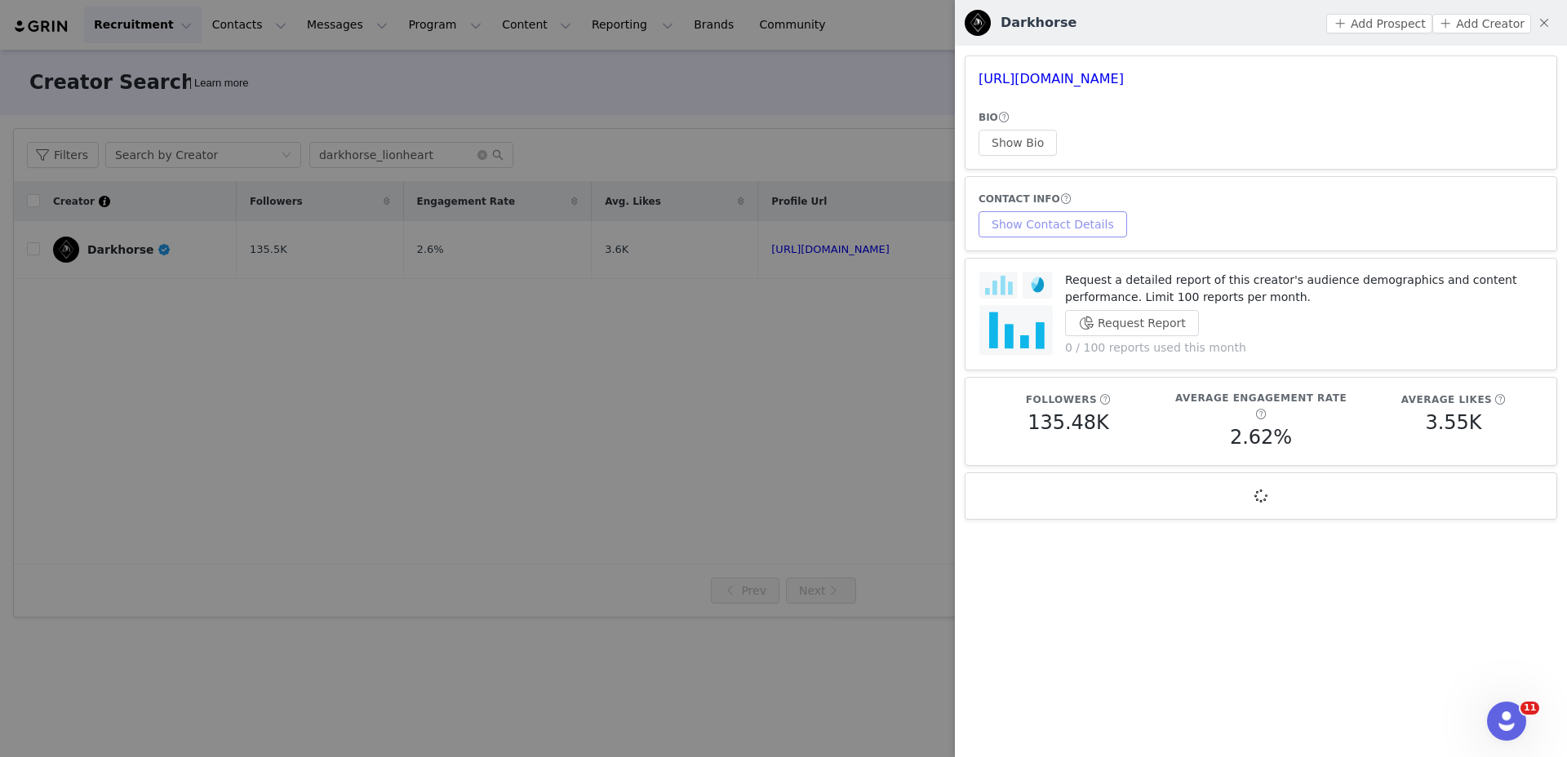
click at [1008, 217] on button "Show Contact Details" at bounding box center [1053, 224] width 149 height 26
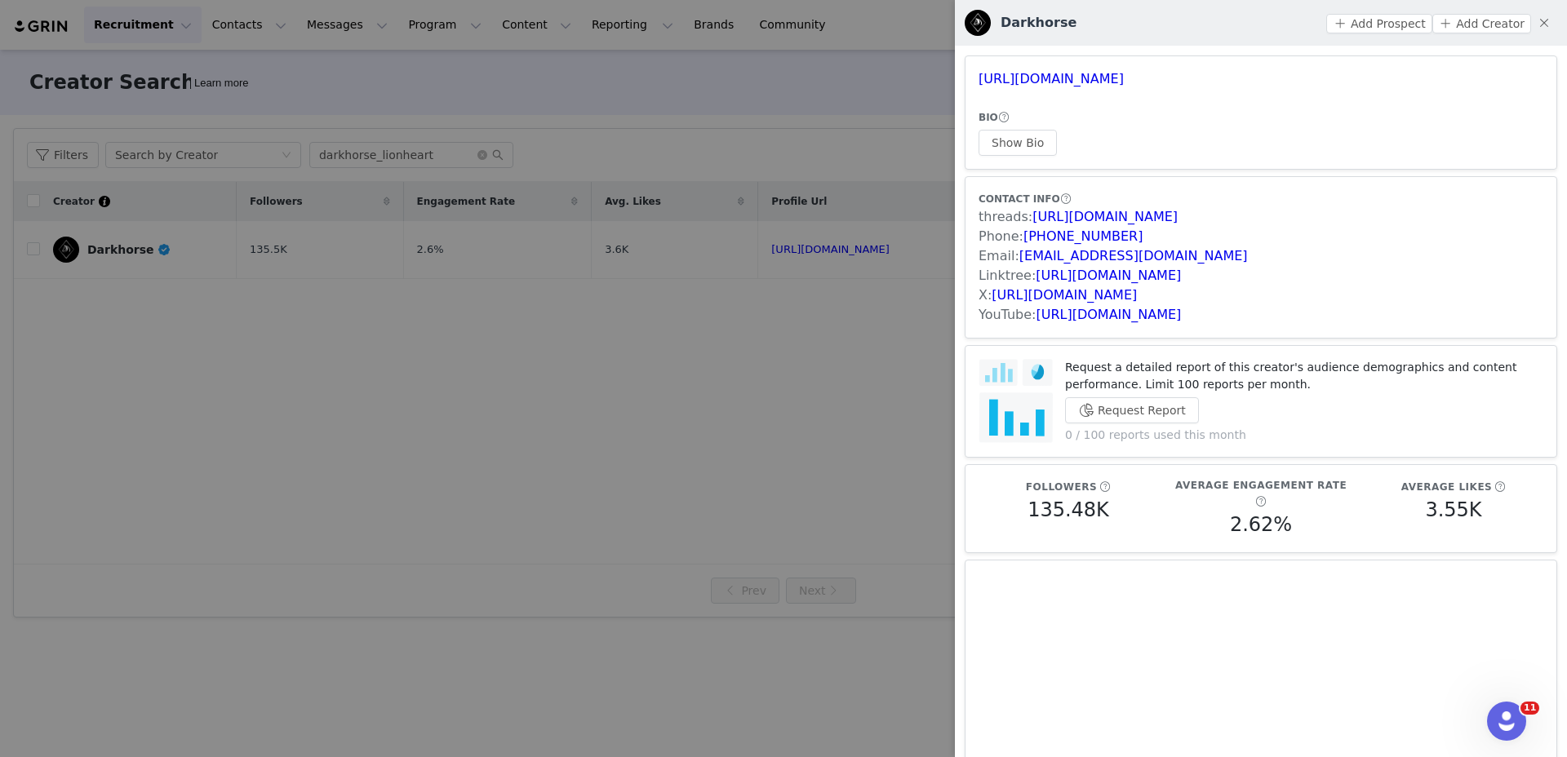
click at [489, 174] on div at bounding box center [783, 378] width 1567 height 757
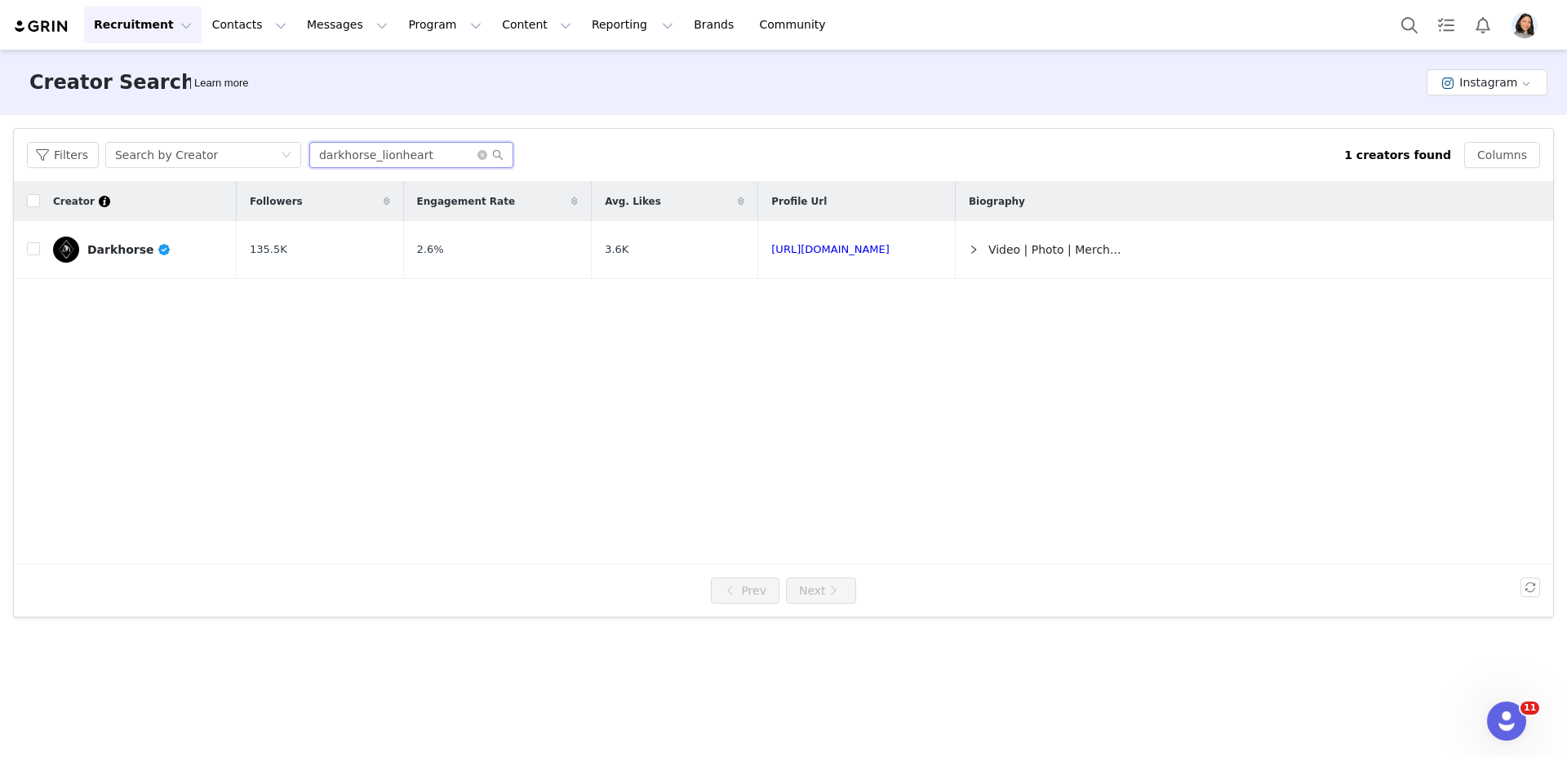
click at [445, 159] on input "darkhorse_lionheart" at bounding box center [411, 155] width 204 height 26
paste input "j_alexisfi"
type input "j_alexisfit"
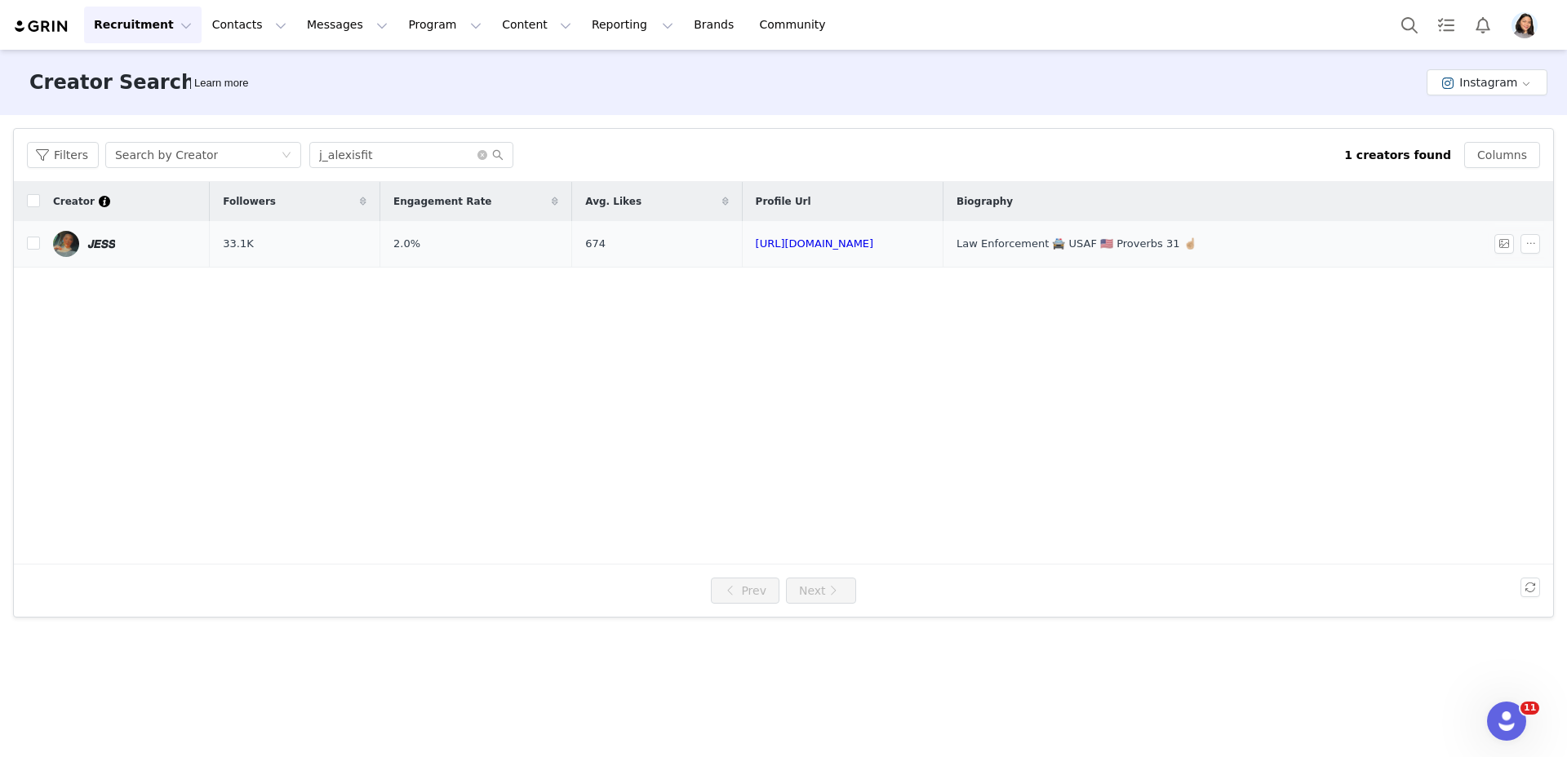
click at [153, 263] on td "𝙅𝙀𝙎𝙎" at bounding box center [125, 244] width 170 height 47
click at [154, 244] on link "𝙅𝙀𝙎𝙎" at bounding box center [125, 244] width 144 height 26
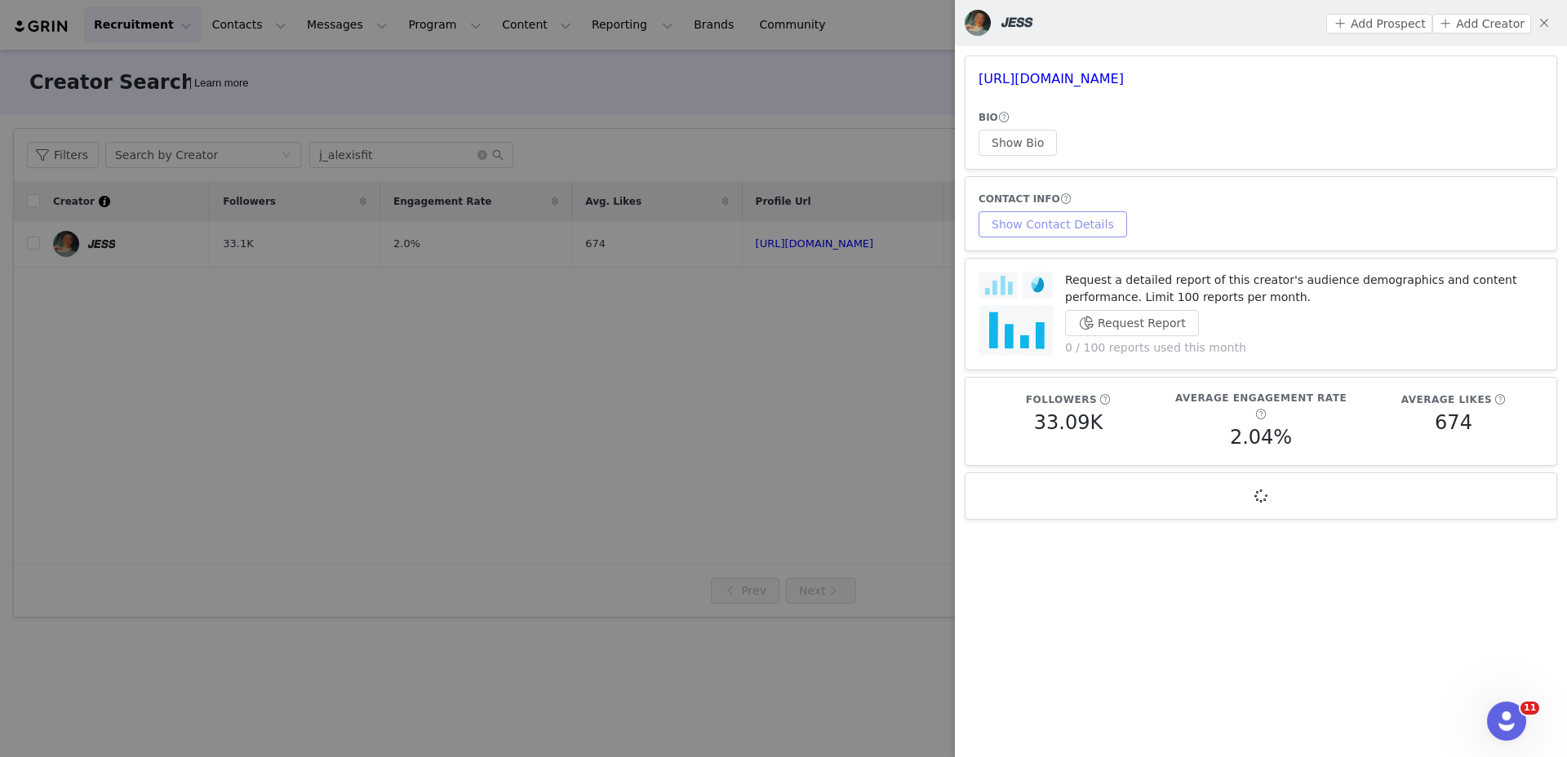
click at [1063, 232] on button "Show Contact Details" at bounding box center [1053, 224] width 149 height 26
